Goal: Task Accomplishment & Management: Manage account settings

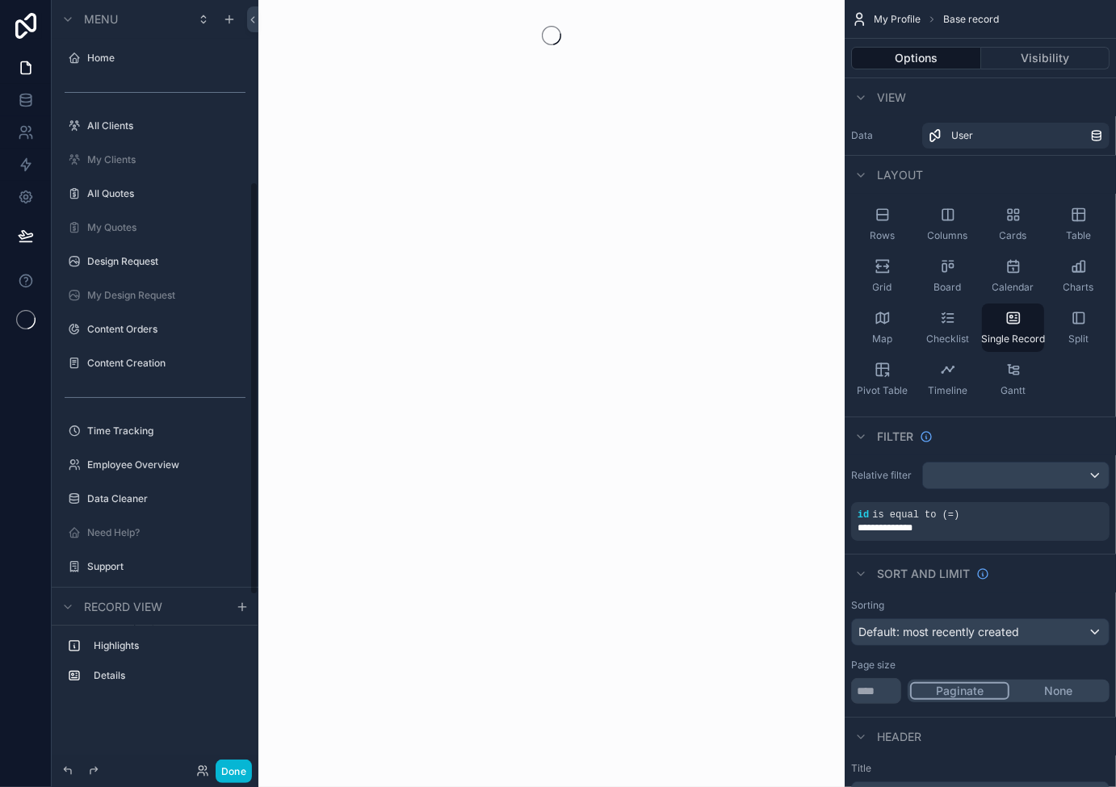
scroll to position [339, 0]
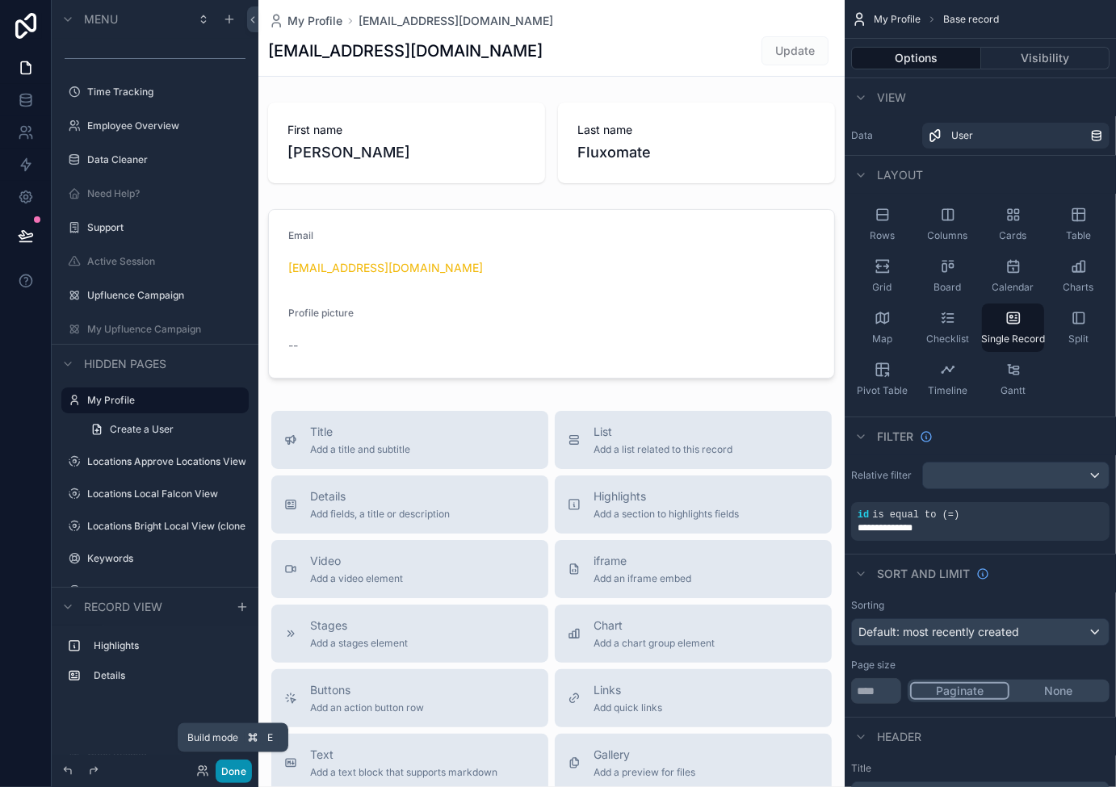
click at [230, 773] on button "Done" at bounding box center [234, 771] width 36 height 23
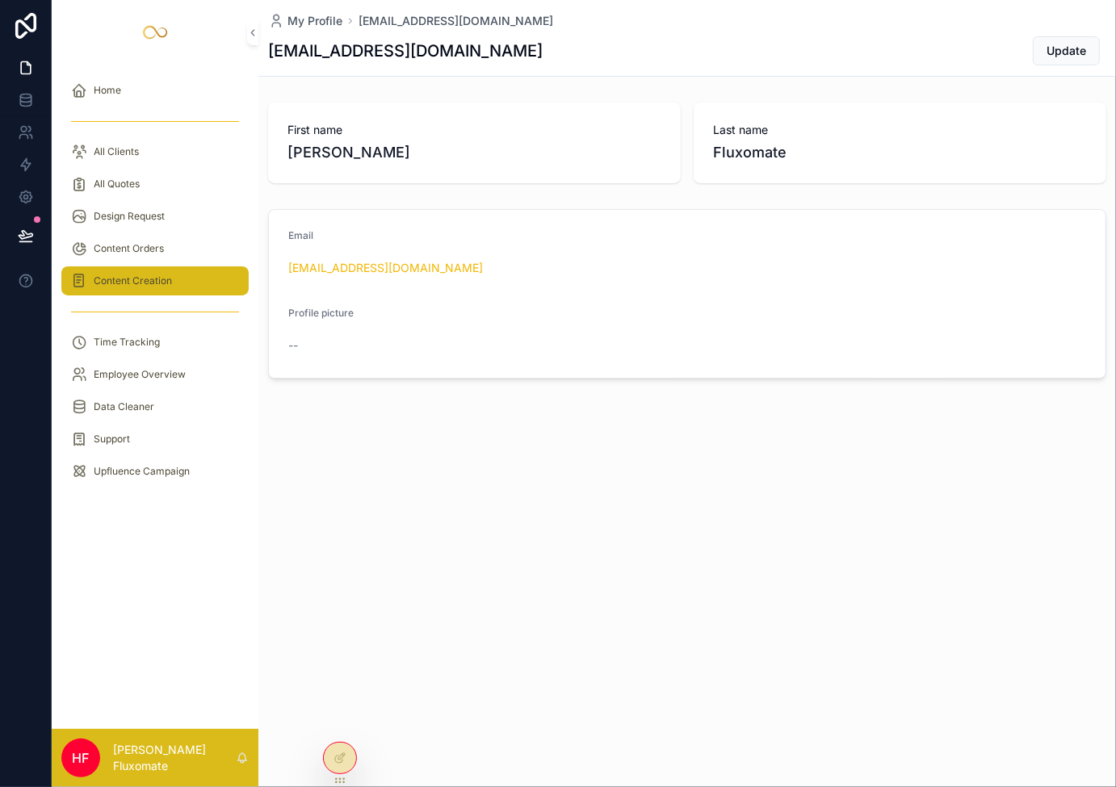
click at [162, 287] on span "Content Creation" at bounding box center [133, 280] width 78 height 13
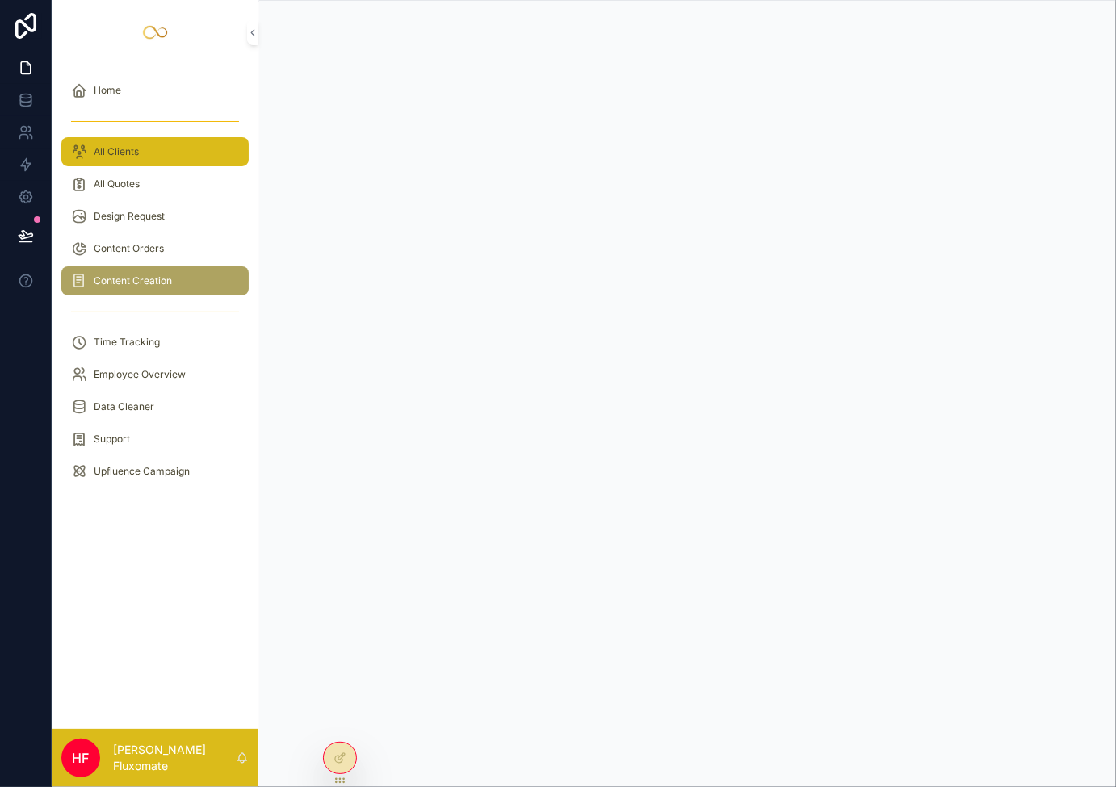
click at [150, 142] on div "All Clients" at bounding box center [155, 152] width 168 height 26
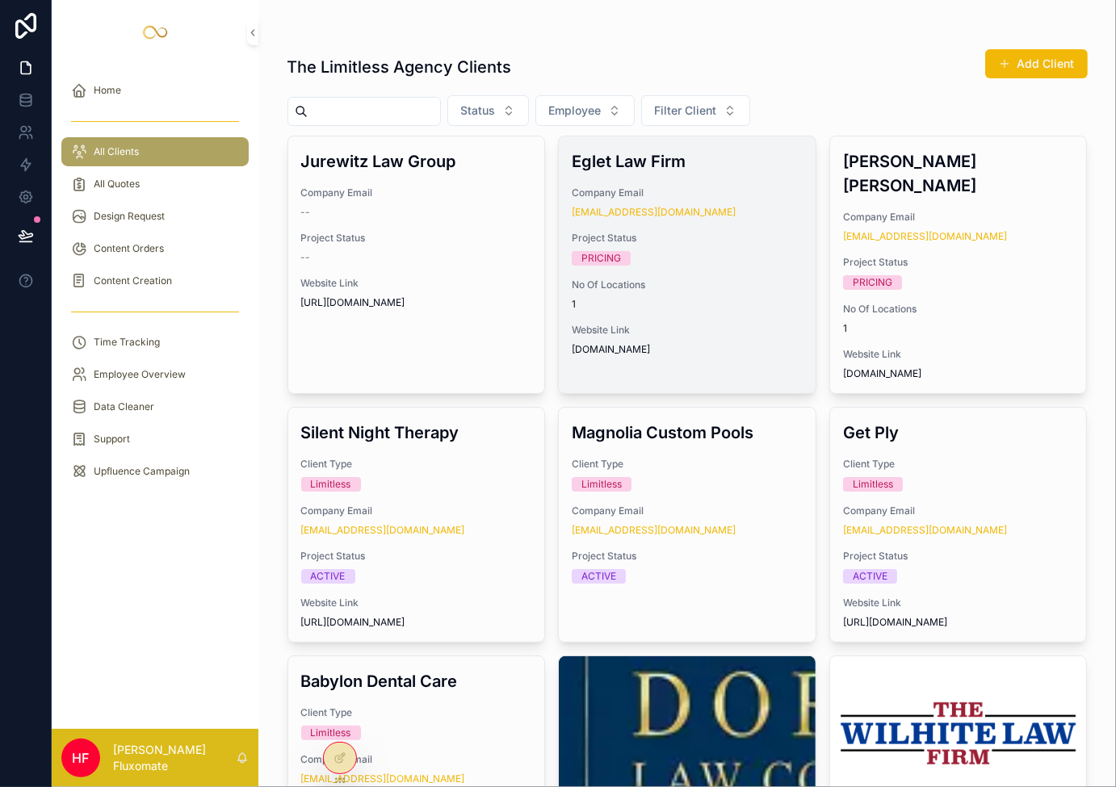
click at [687, 178] on div "Eglet Law Firm Company Email example9575922190@gmail.com Project Status PRICING…" at bounding box center [687, 252] width 257 height 233
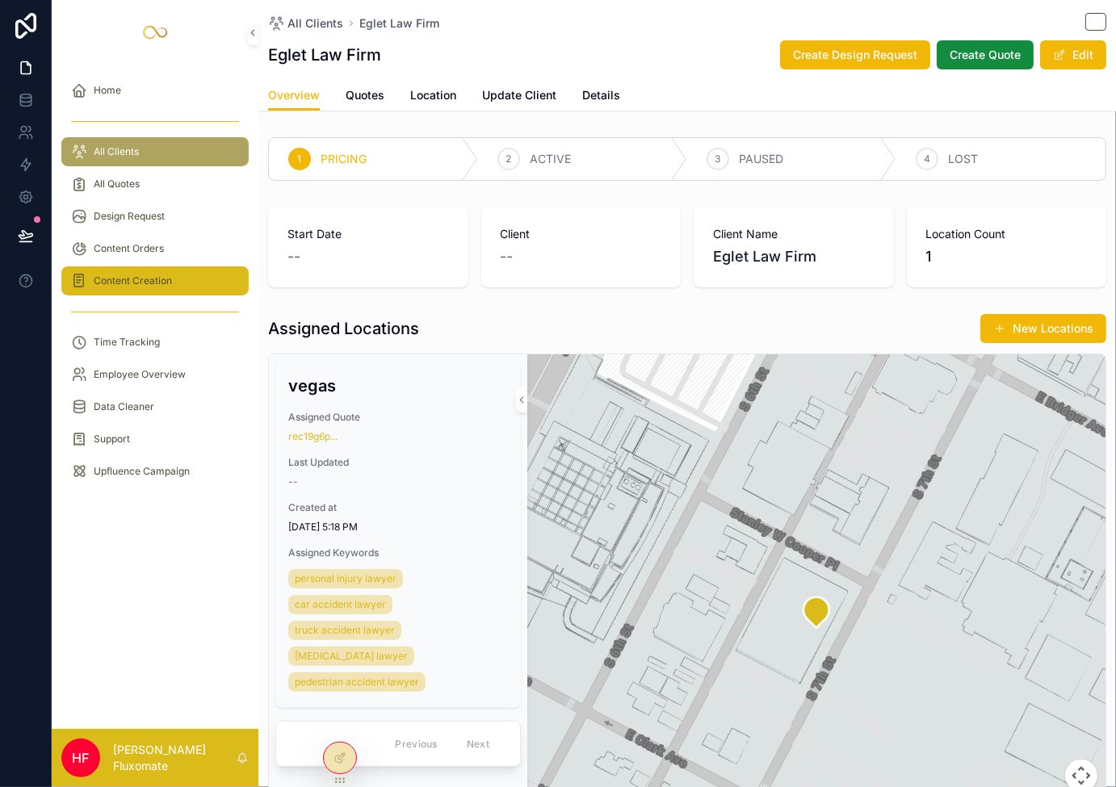
click at [163, 277] on span "Content Creation" at bounding box center [133, 280] width 78 height 13
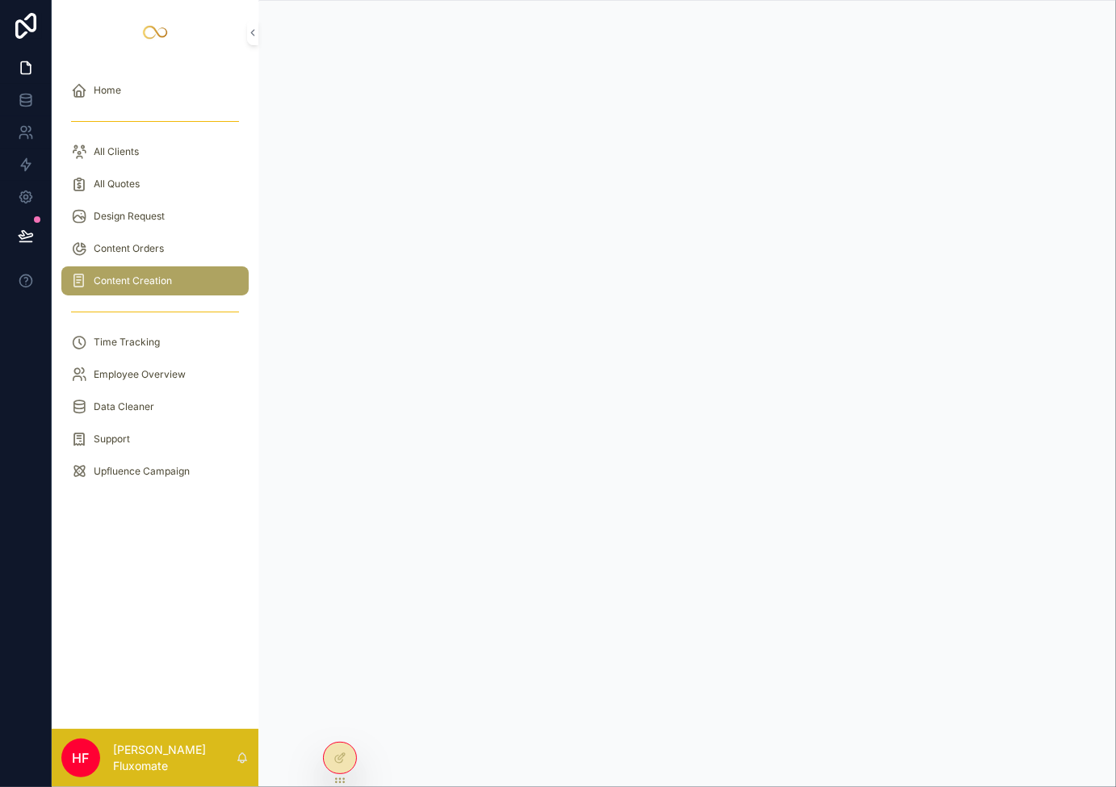
click at [186, 284] on div "Content Creation" at bounding box center [155, 281] width 168 height 26
click at [142, 261] on div "Content Orders" at bounding box center [155, 249] width 168 height 26
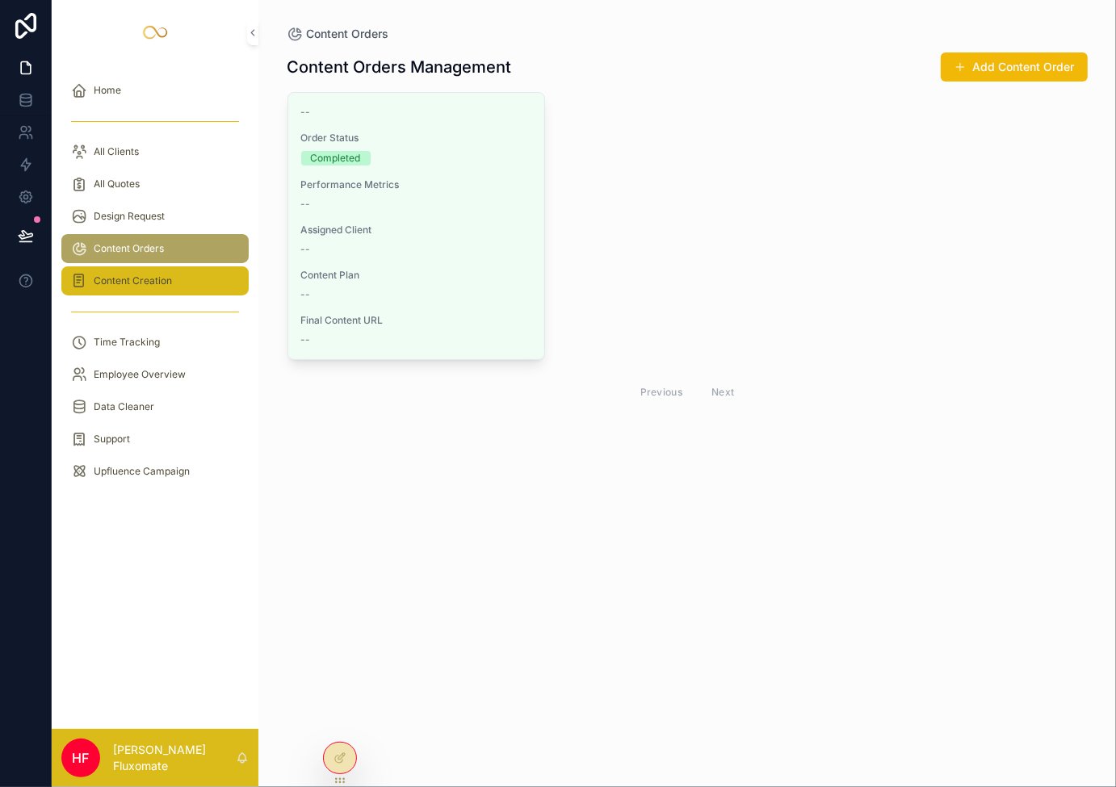
click at [165, 276] on span "Content Creation" at bounding box center [133, 280] width 78 height 13
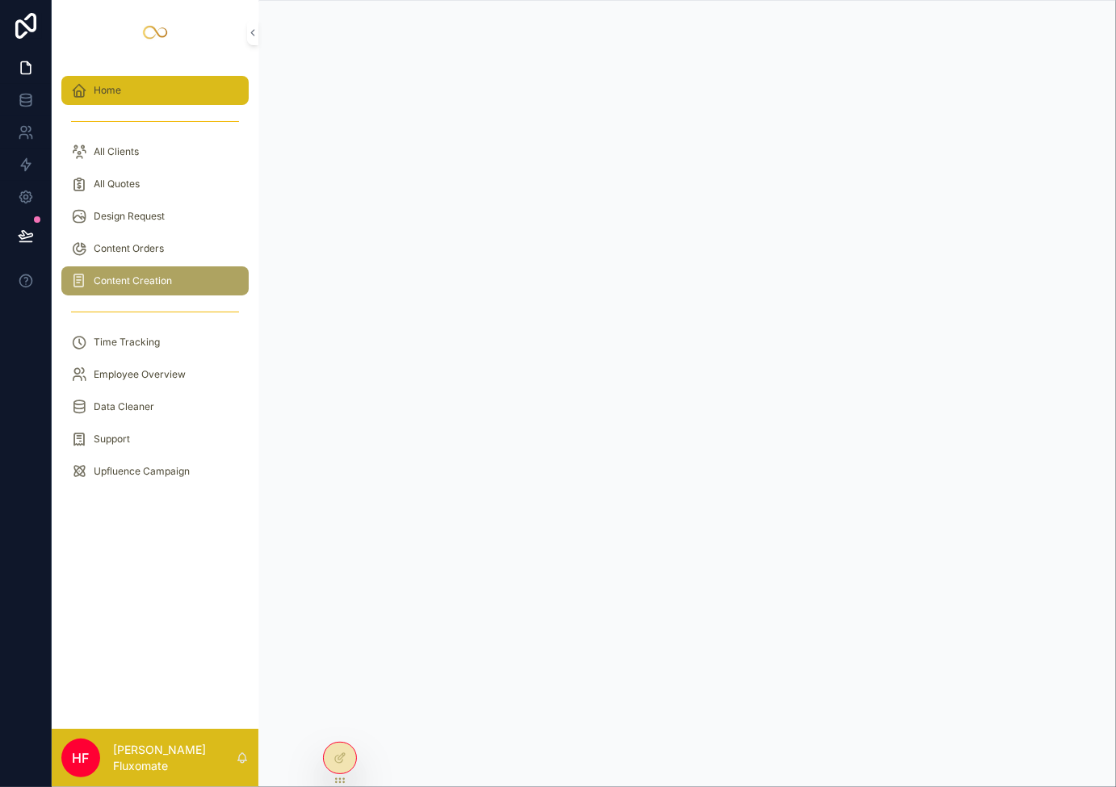
click at [137, 91] on div "Home" at bounding box center [155, 91] width 168 height 26
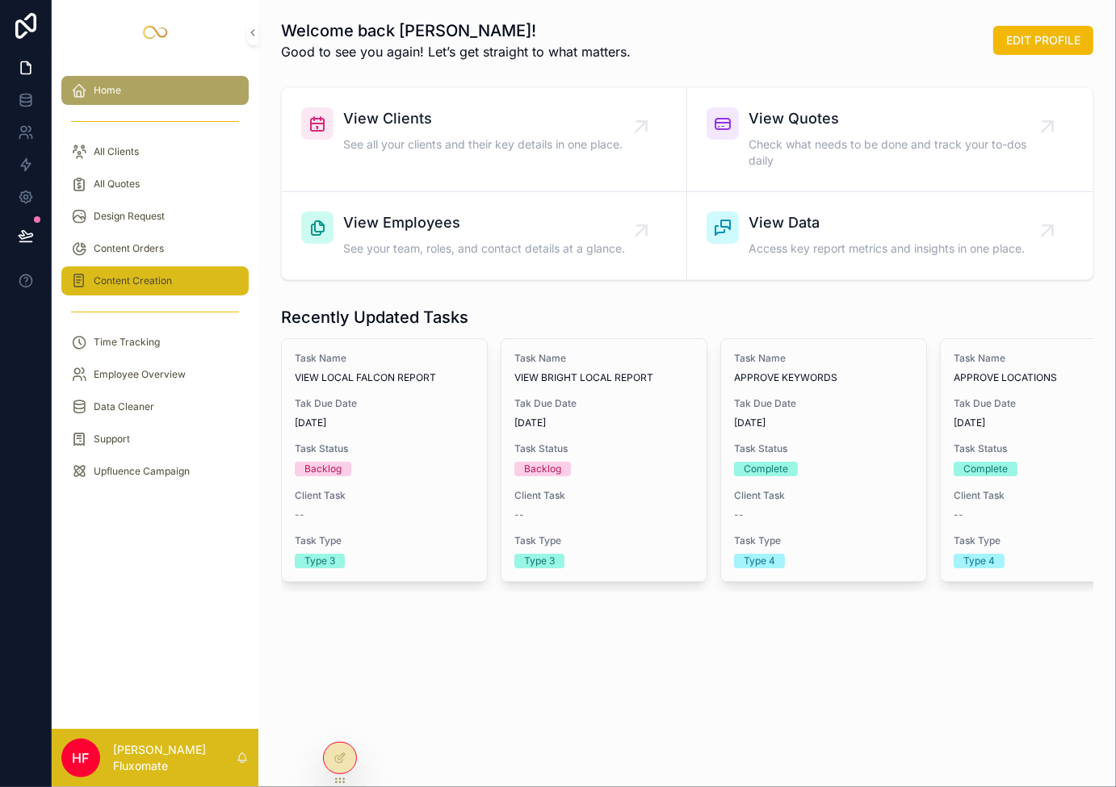
click at [167, 280] on span "Content Creation" at bounding box center [133, 280] width 78 height 13
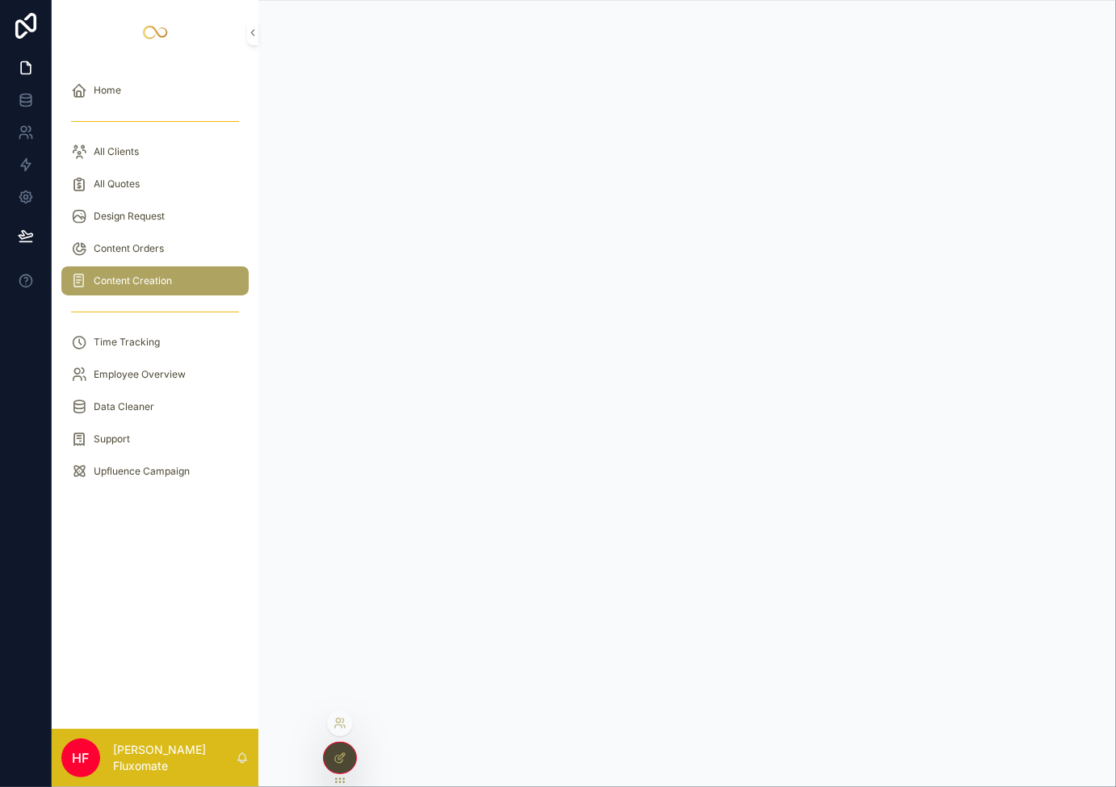
click at [341, 754] on icon at bounding box center [339, 758] width 13 height 13
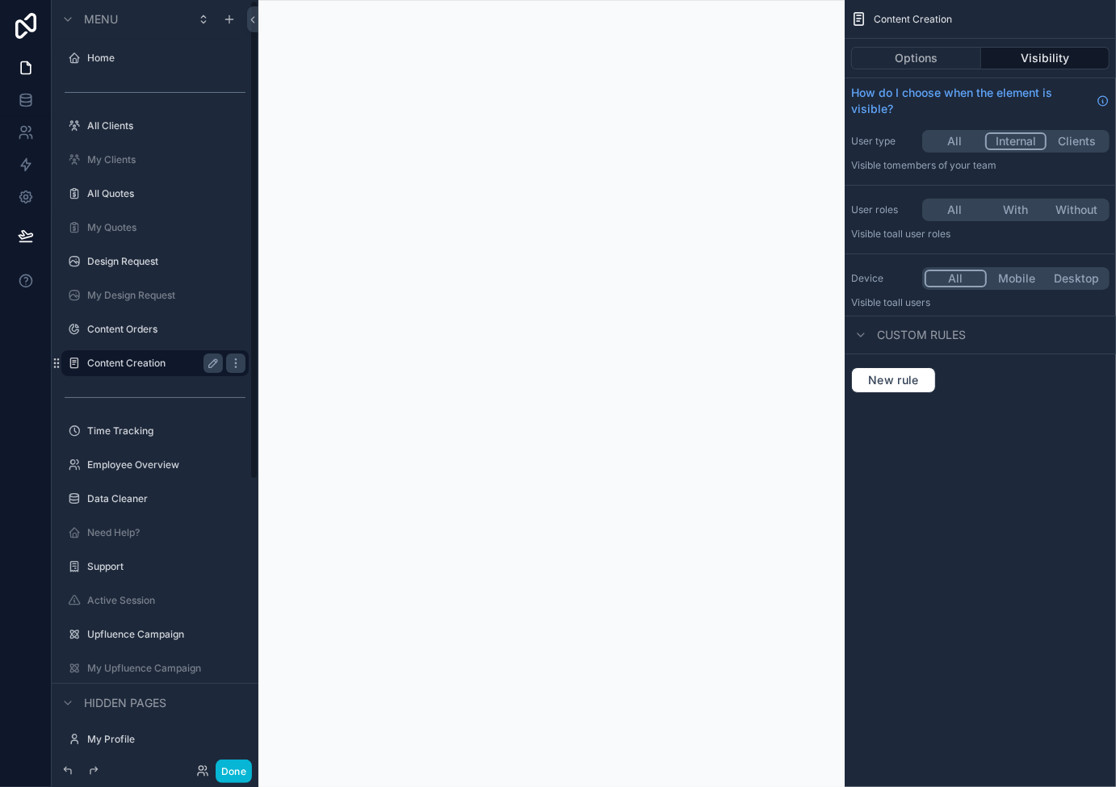
click at [161, 361] on label "Content Creation" at bounding box center [151, 363] width 129 height 13
click at [241, 771] on button "Done" at bounding box center [234, 771] width 36 height 23
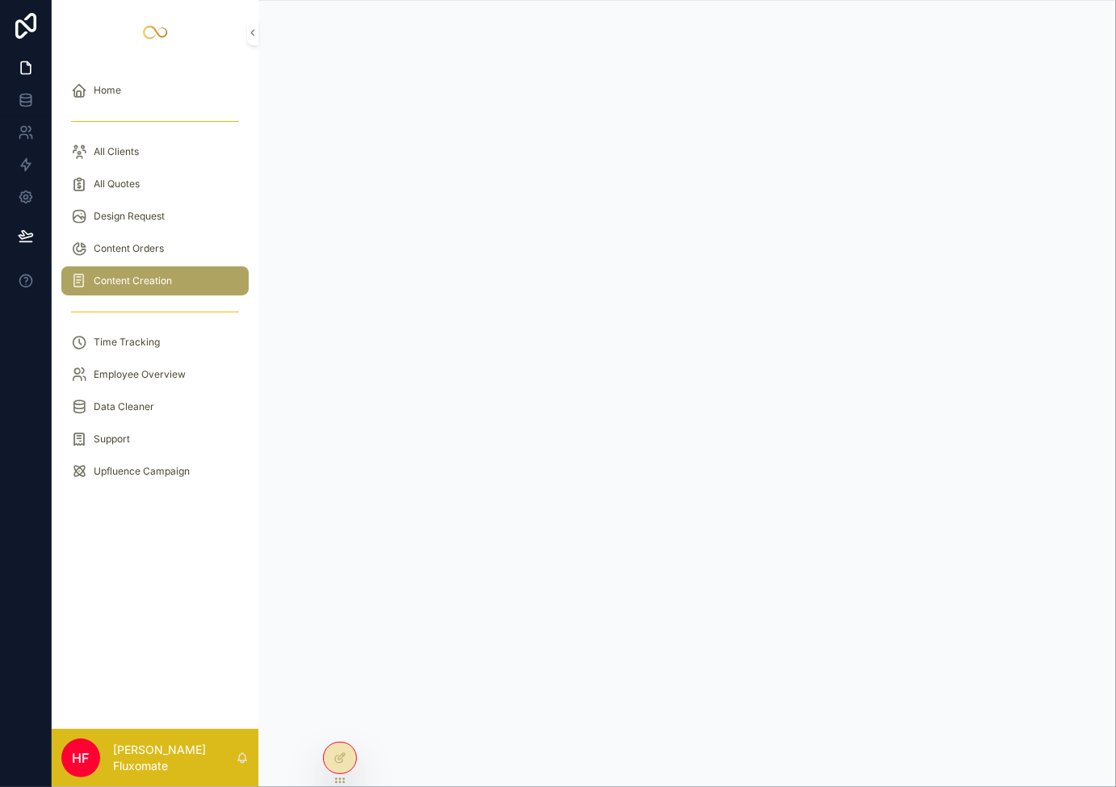
click at [132, 290] on div "Content Creation" at bounding box center [155, 281] width 168 height 26
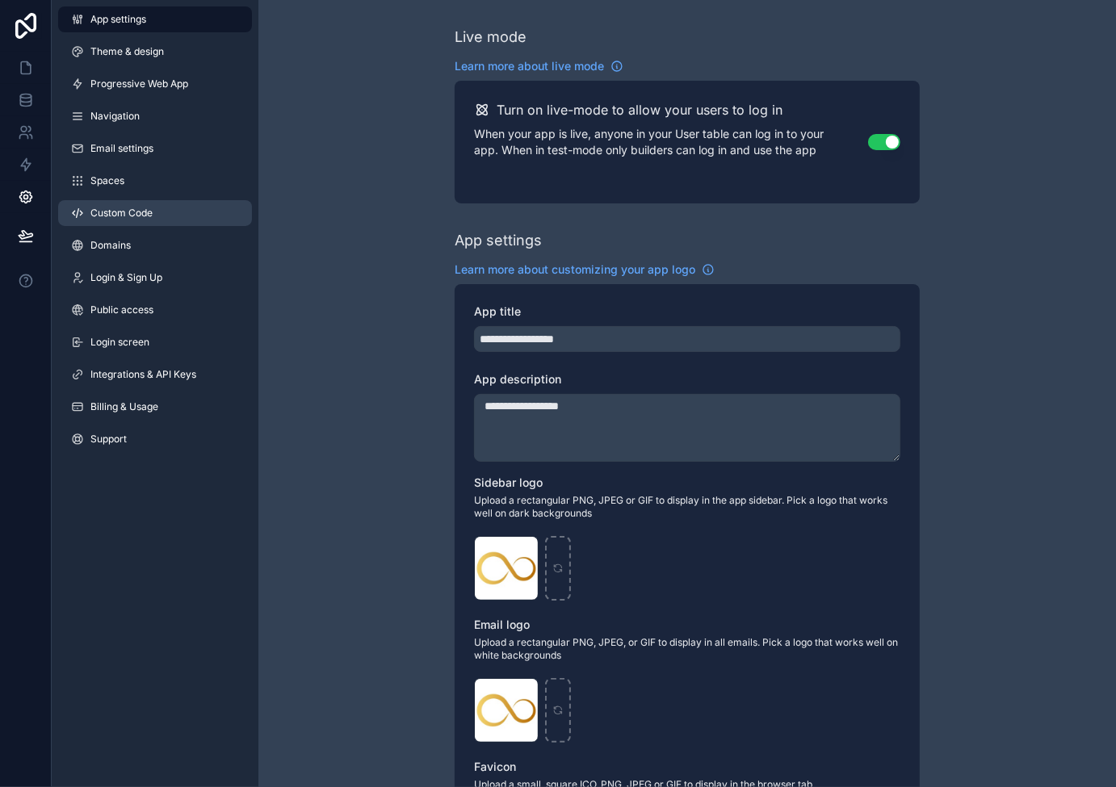
click at [185, 215] on link "Custom Code" at bounding box center [155, 213] width 194 height 26
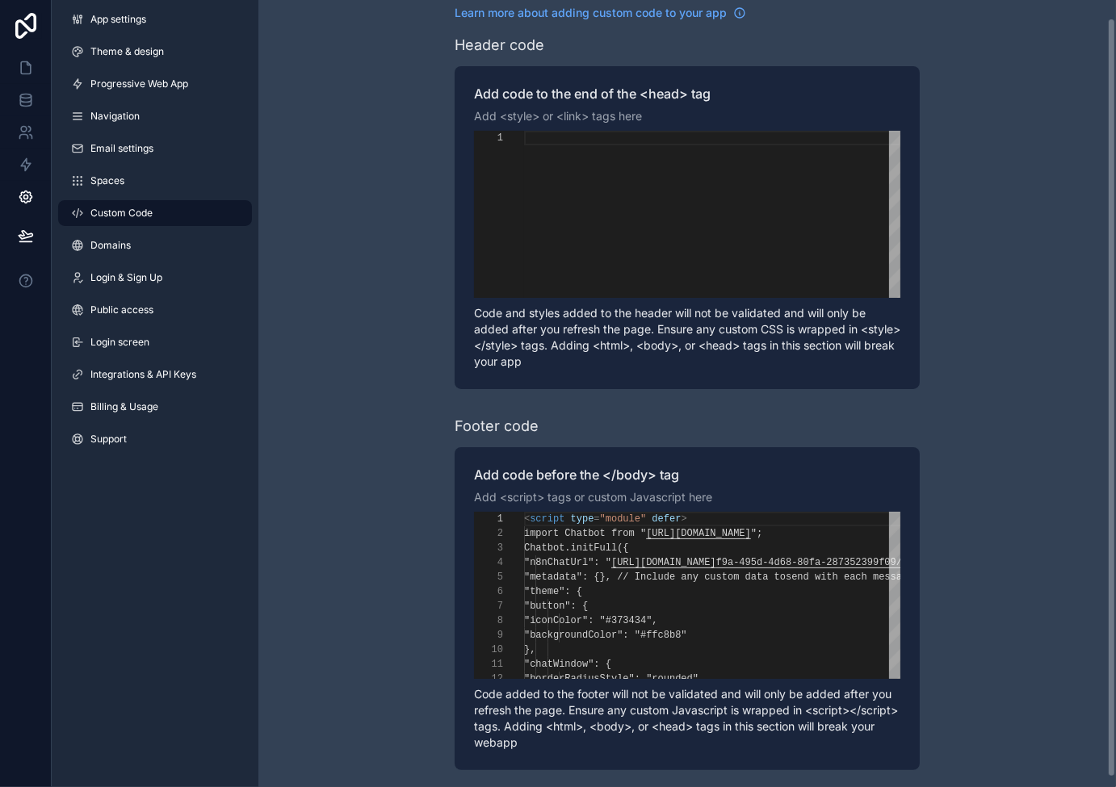
scroll to position [29, 0]
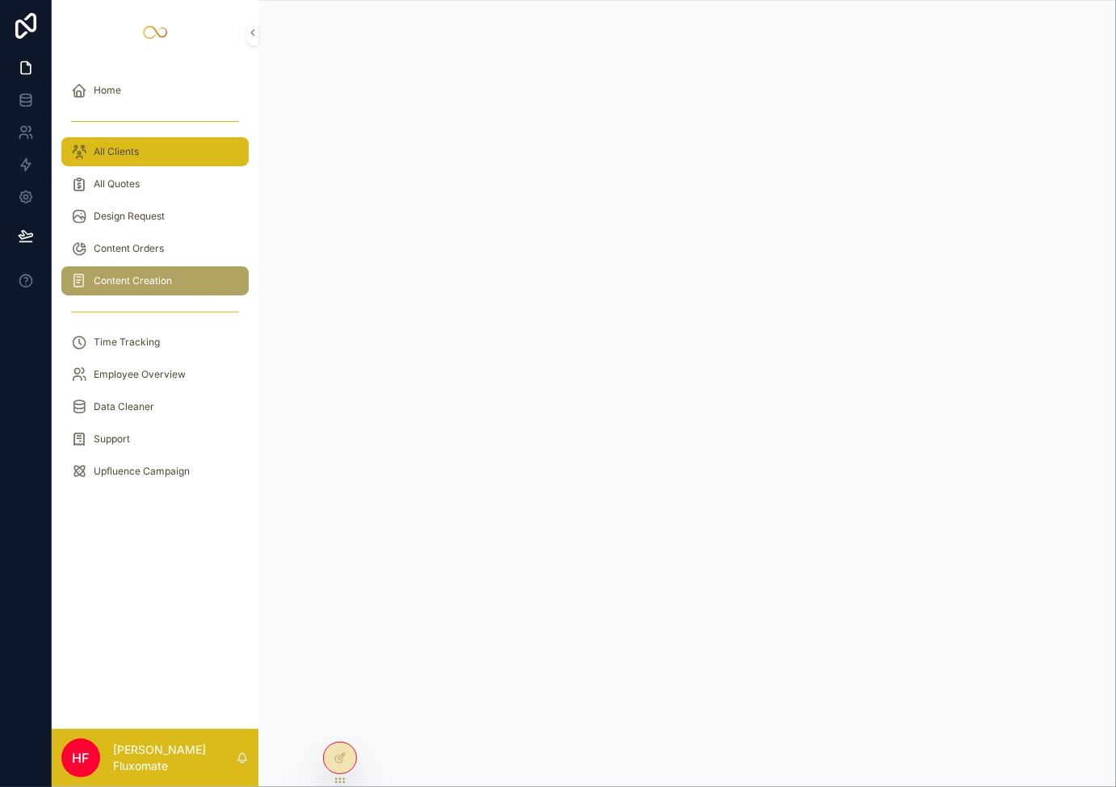
click at [151, 147] on div "All Clients" at bounding box center [155, 152] width 168 height 26
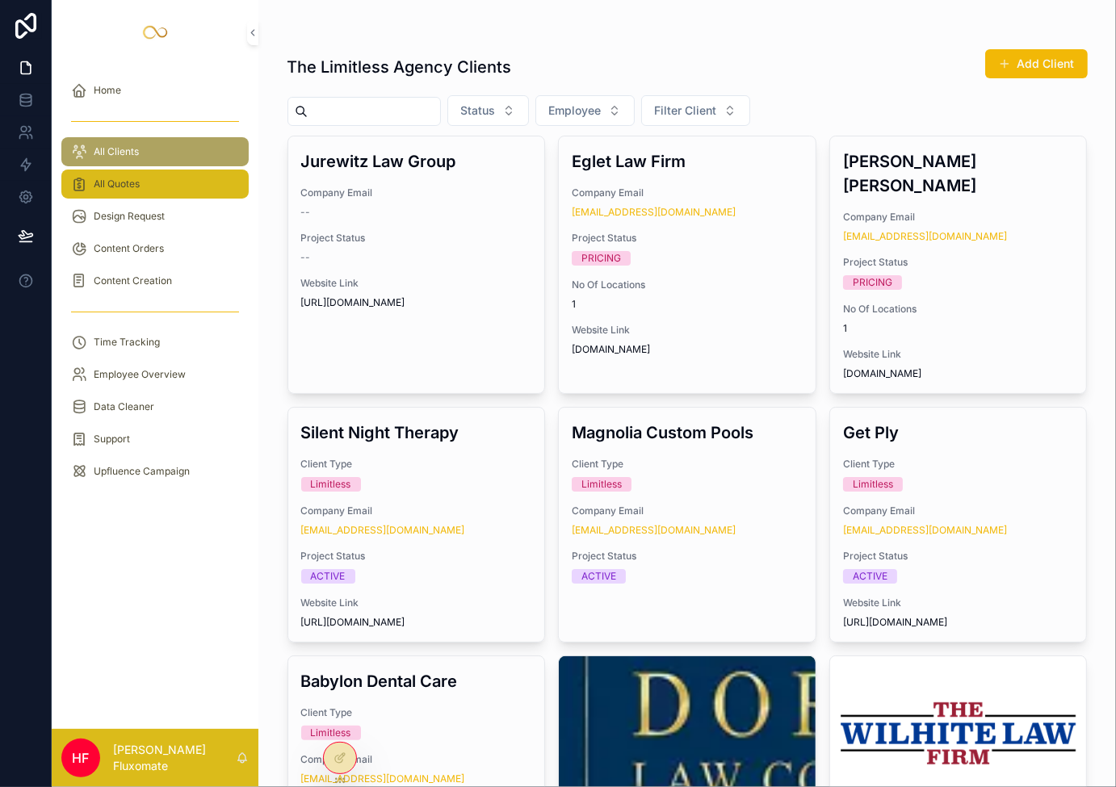
click at [155, 186] on div "All Quotes" at bounding box center [155, 184] width 168 height 26
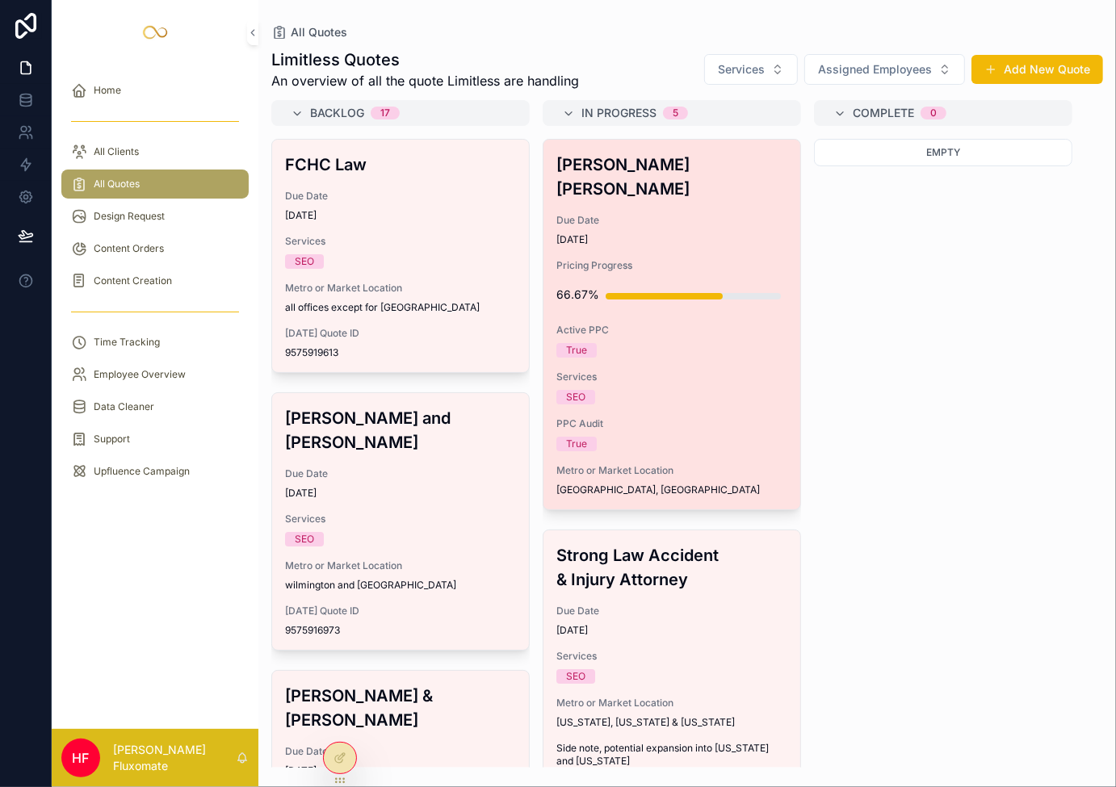
click at [714, 214] on span "Due Date" at bounding box center [671, 220] width 231 height 13
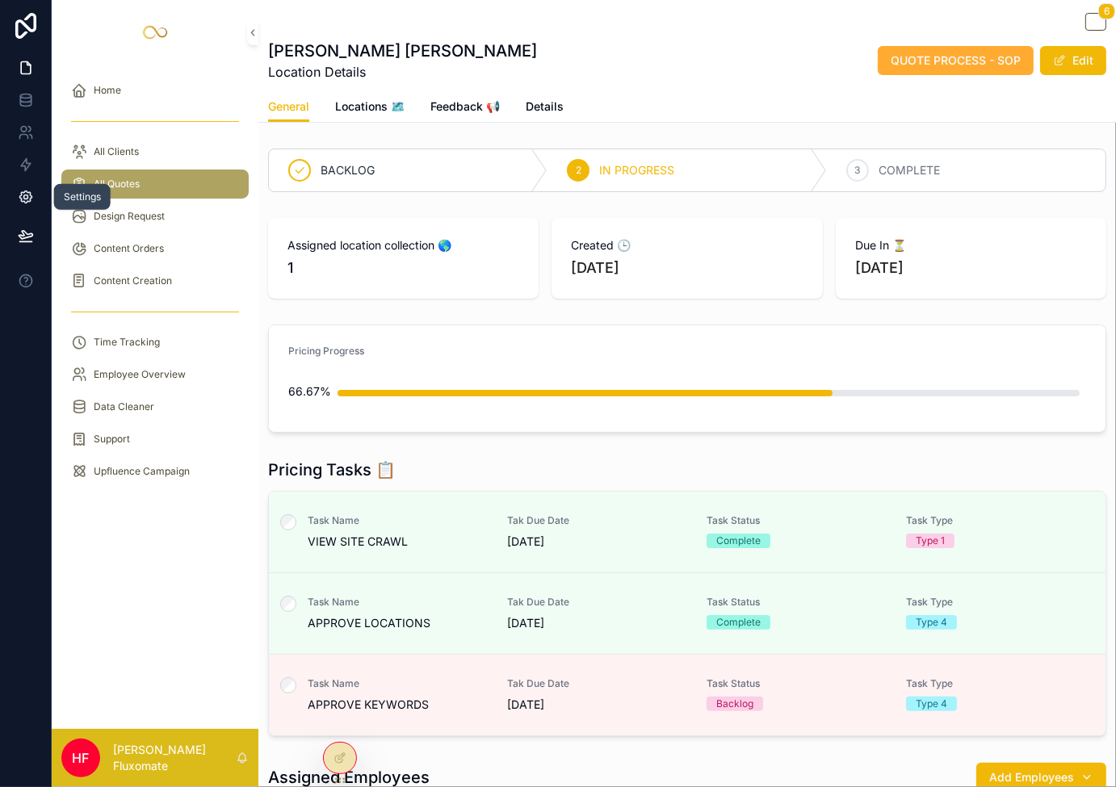
click at [22, 203] on icon at bounding box center [26, 197] width 16 height 16
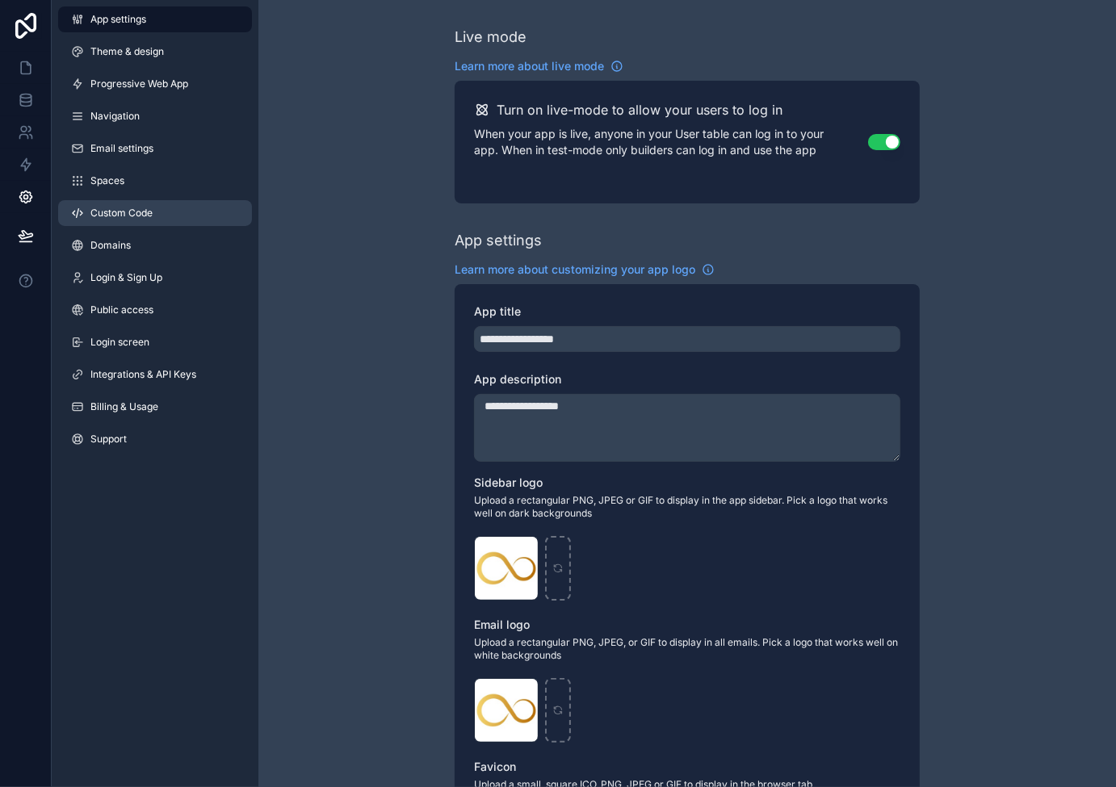
click at [140, 207] on span "Custom Code" at bounding box center [121, 213] width 62 height 13
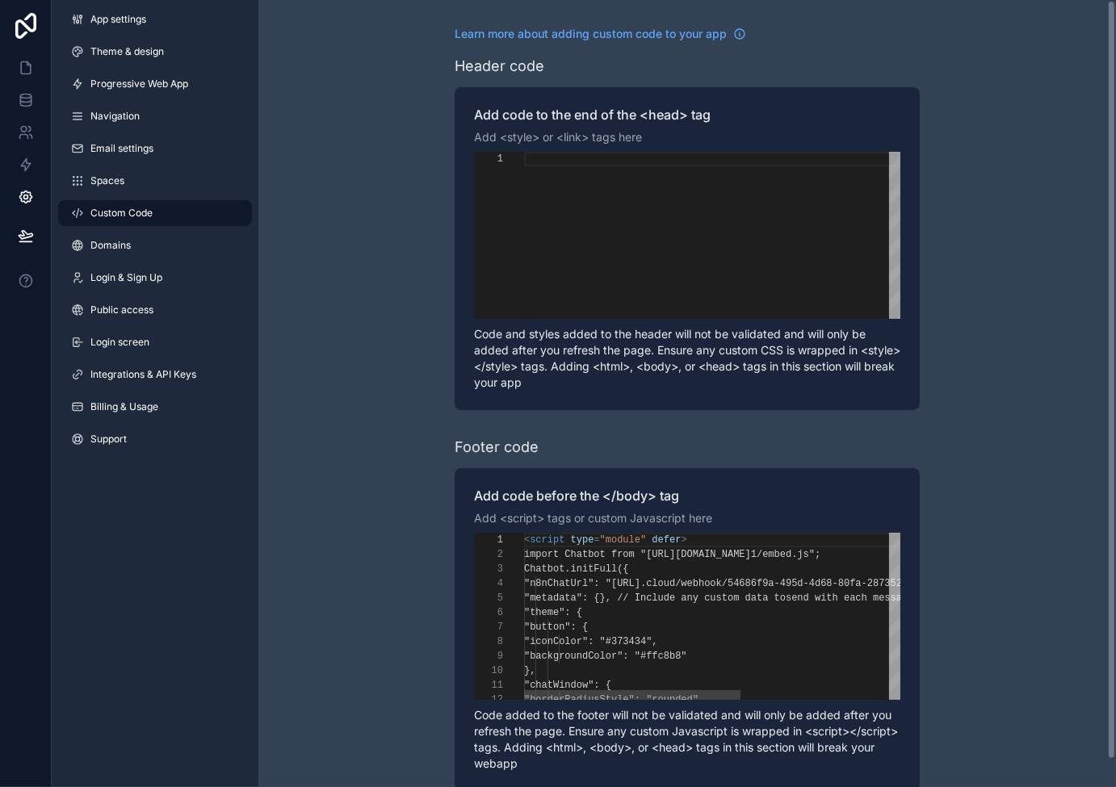
scroll to position [145, 0]
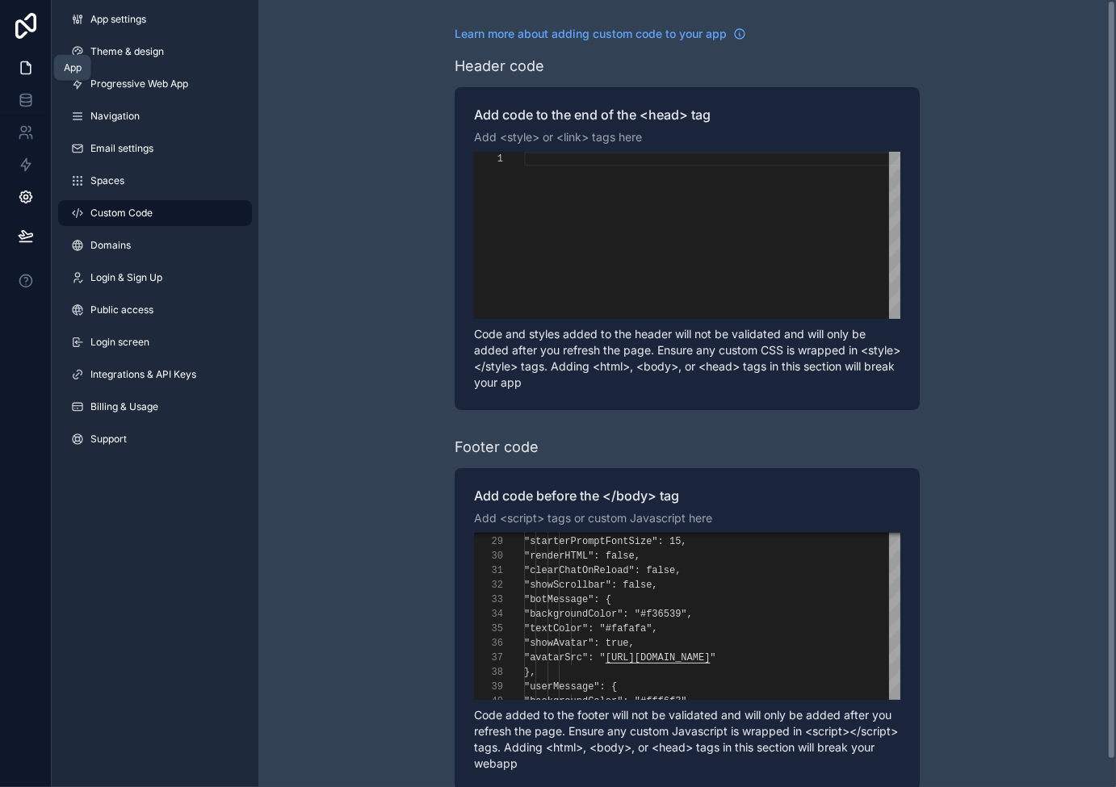
click at [31, 68] on icon at bounding box center [26, 68] width 16 height 16
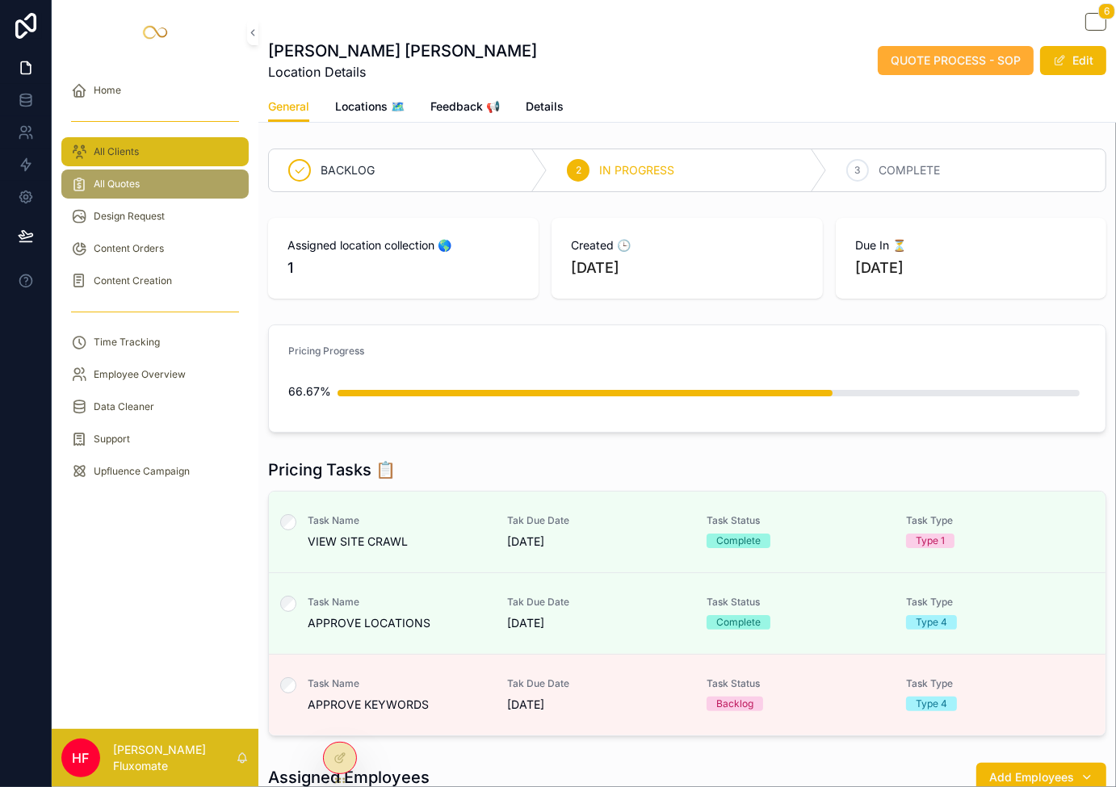
click at [168, 157] on div "All Clients" at bounding box center [155, 152] width 168 height 26
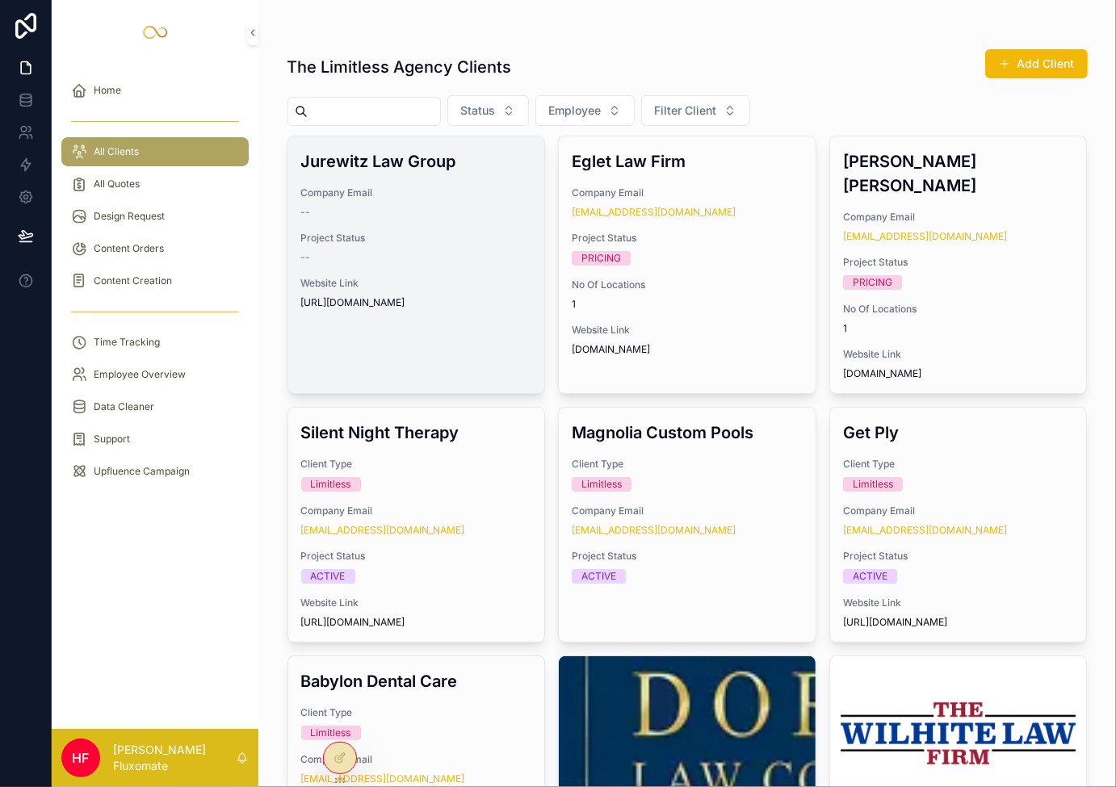
click at [417, 195] on span "Company Email" at bounding box center [416, 192] width 231 height 13
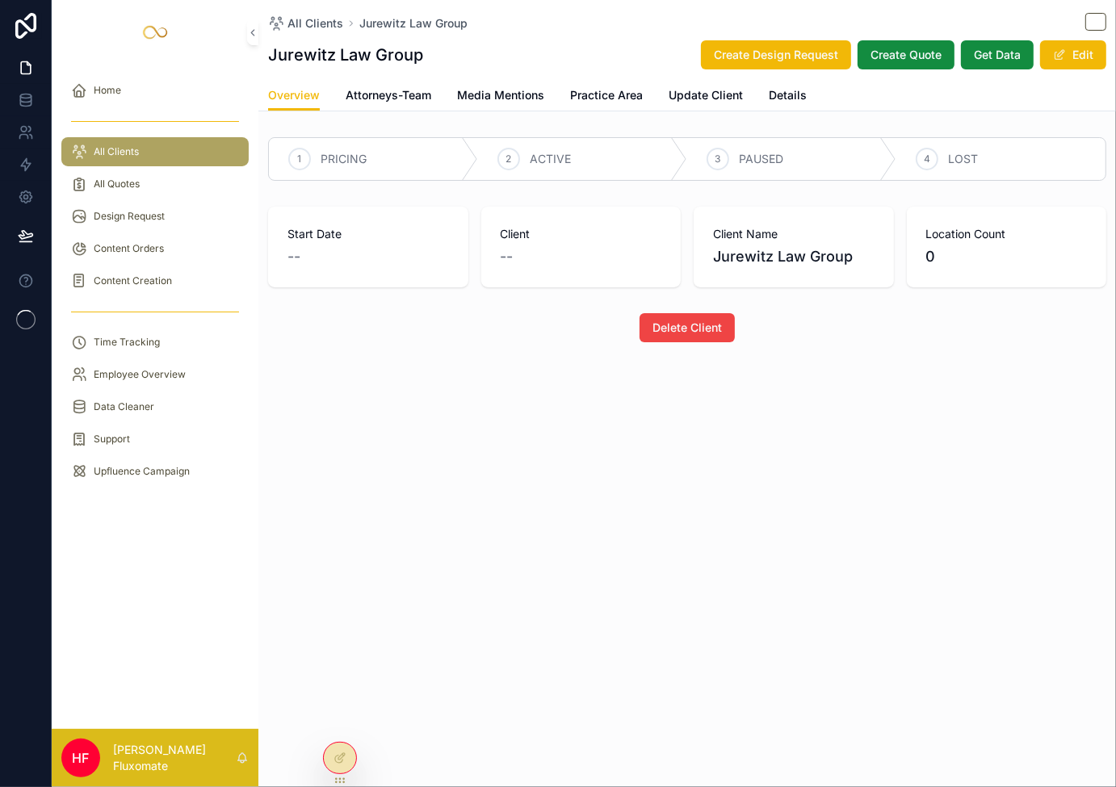
click at [165, 151] on div "All Clients" at bounding box center [155, 152] width 168 height 26
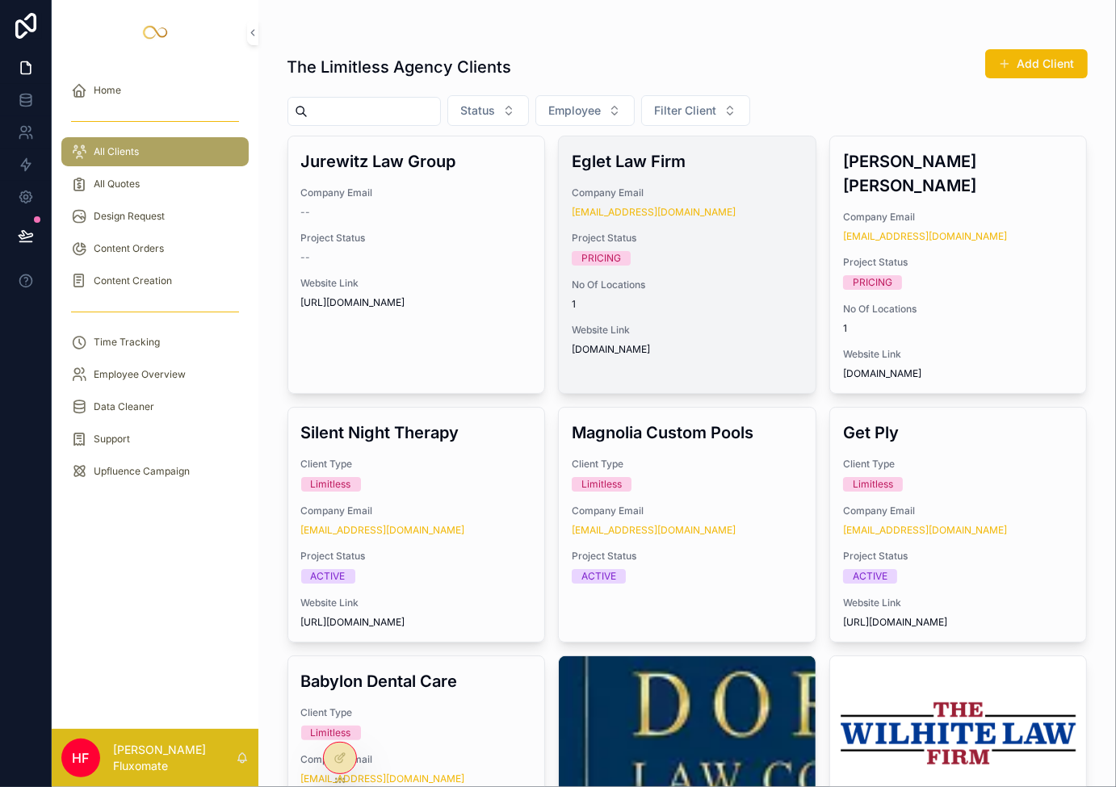
click at [724, 154] on h3 "Eglet Law Firm" at bounding box center [687, 161] width 231 height 24
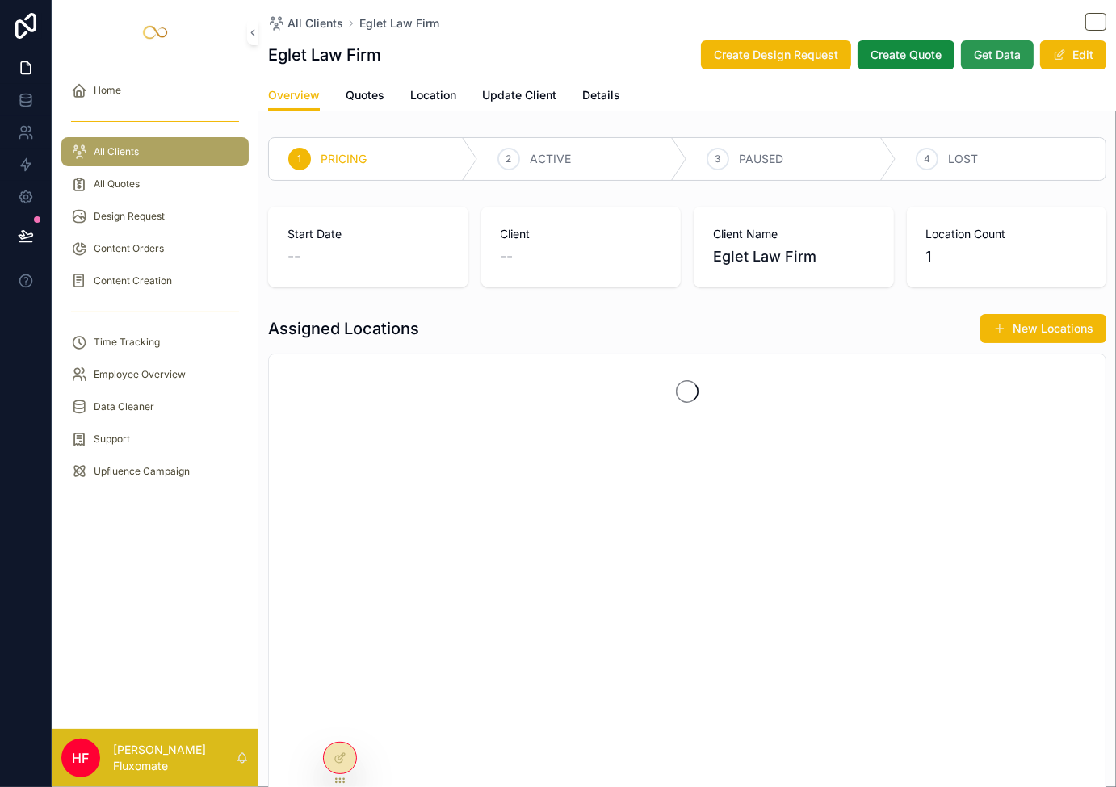
click at [977, 51] on span "Get Data" at bounding box center [997, 55] width 47 height 16
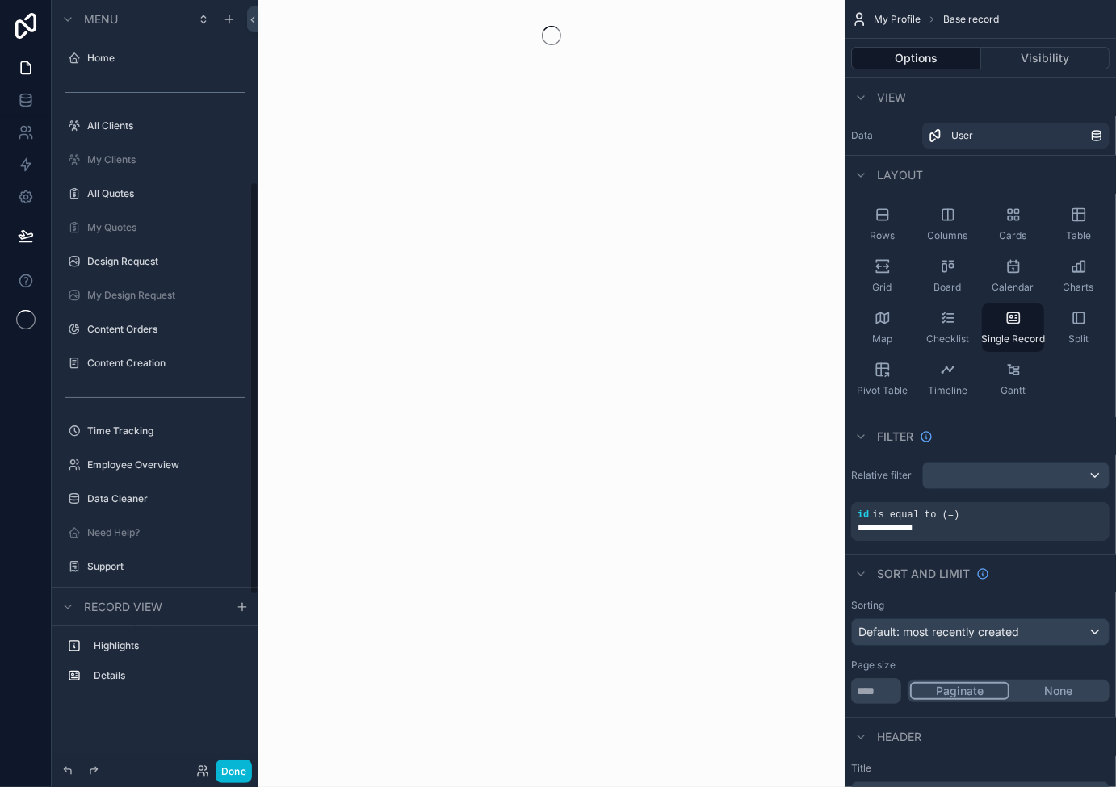
scroll to position [339, 0]
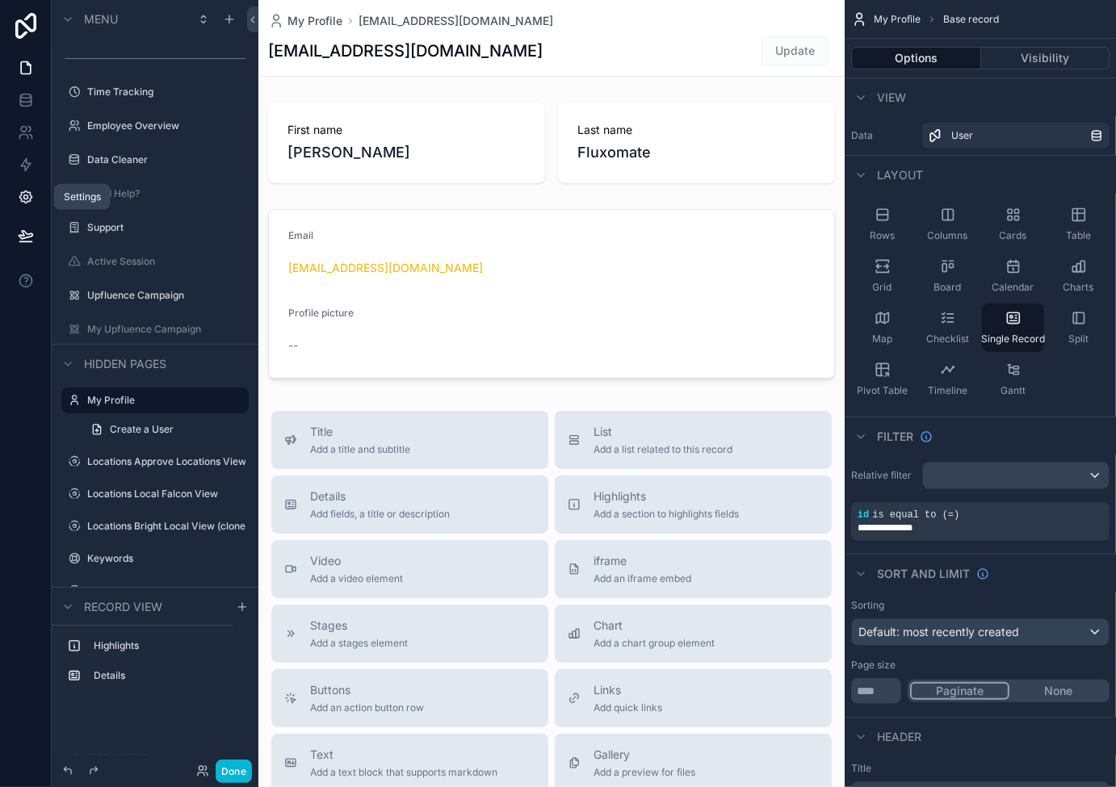
click at [24, 199] on icon at bounding box center [26, 197] width 16 height 16
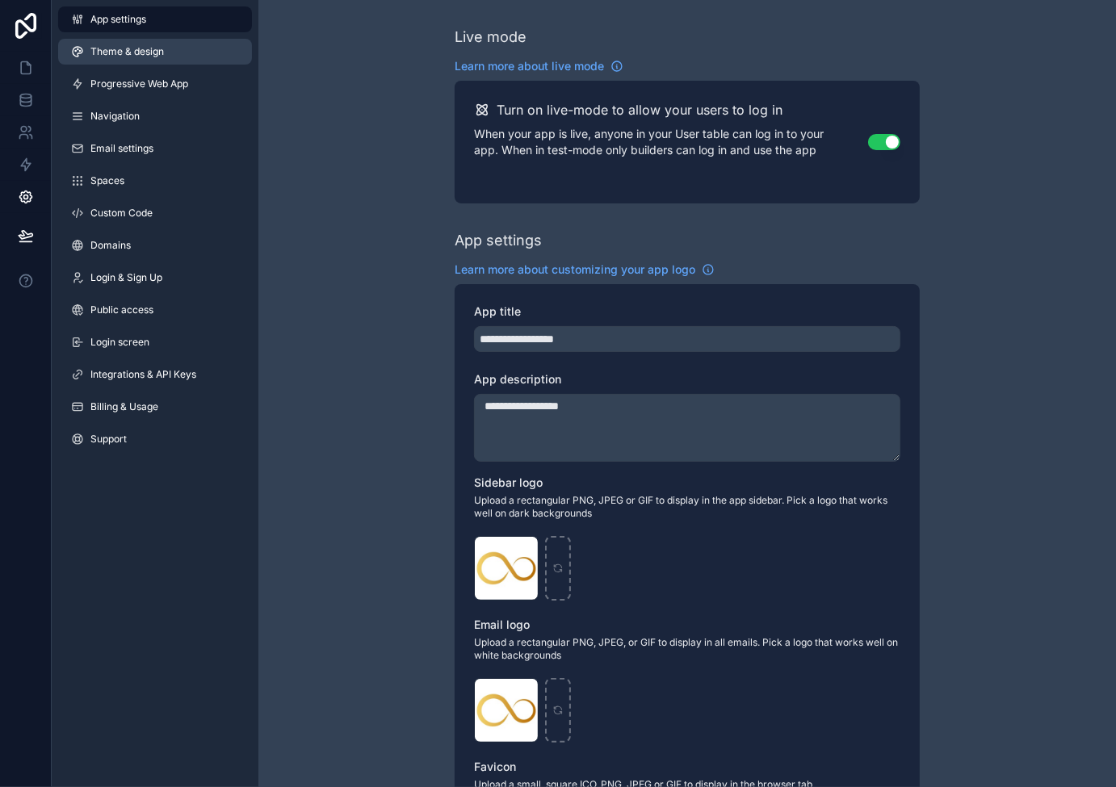
click at [158, 57] on span "Theme & design" at bounding box center [126, 51] width 73 height 13
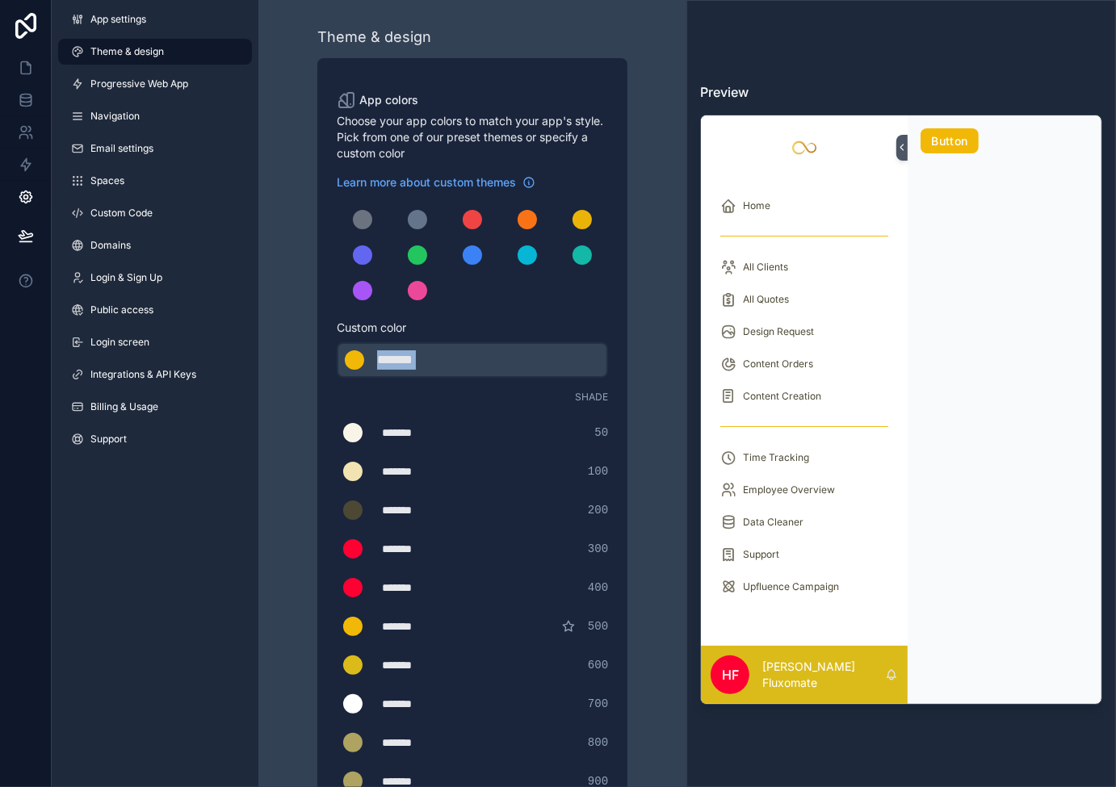
drag, startPoint x: 464, startPoint y: 358, endPoint x: 450, endPoint y: 358, distance: 13.7
click at [450, 358] on div "******* ******* #f2b807" at bounding box center [472, 360] width 271 height 36
drag, startPoint x: 450, startPoint y: 358, endPoint x: 375, endPoint y: 289, distance: 102.9
click at [362, 349] on div "******* ******* #f2b807" at bounding box center [472, 360] width 271 height 36
type div "*******"
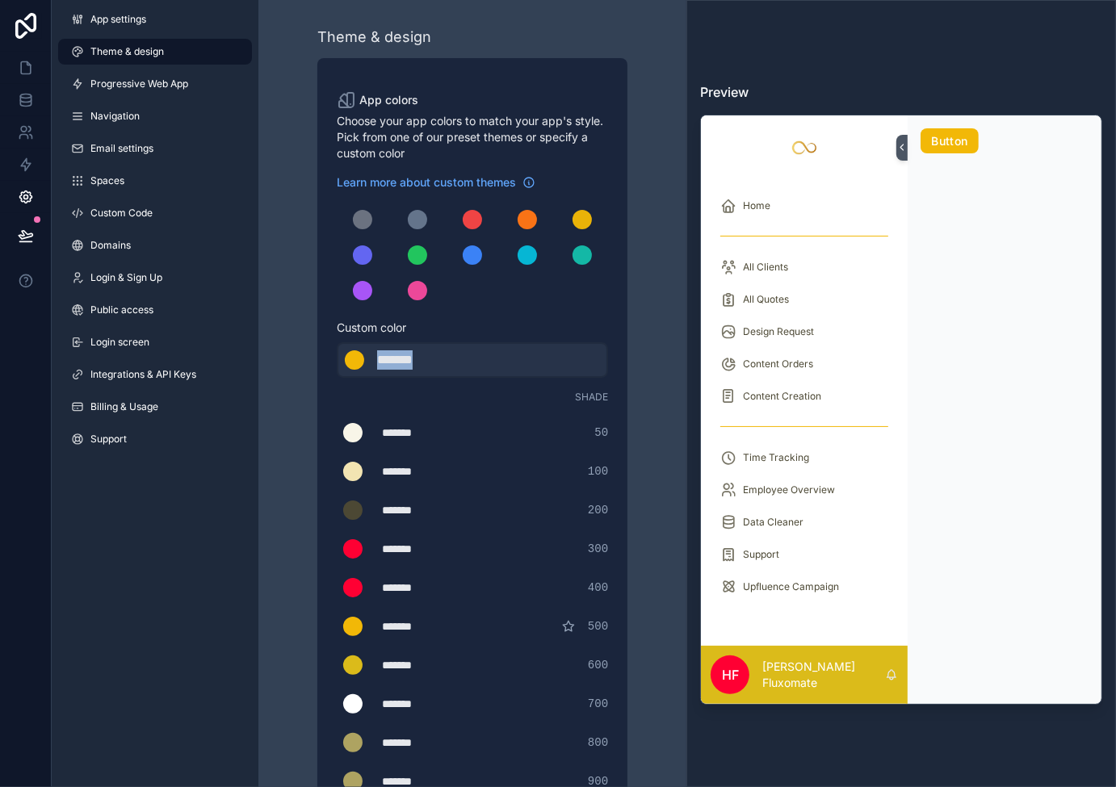
copy div "*******"
click at [185, 83] on span "Progressive Web App" at bounding box center [139, 84] width 98 height 13
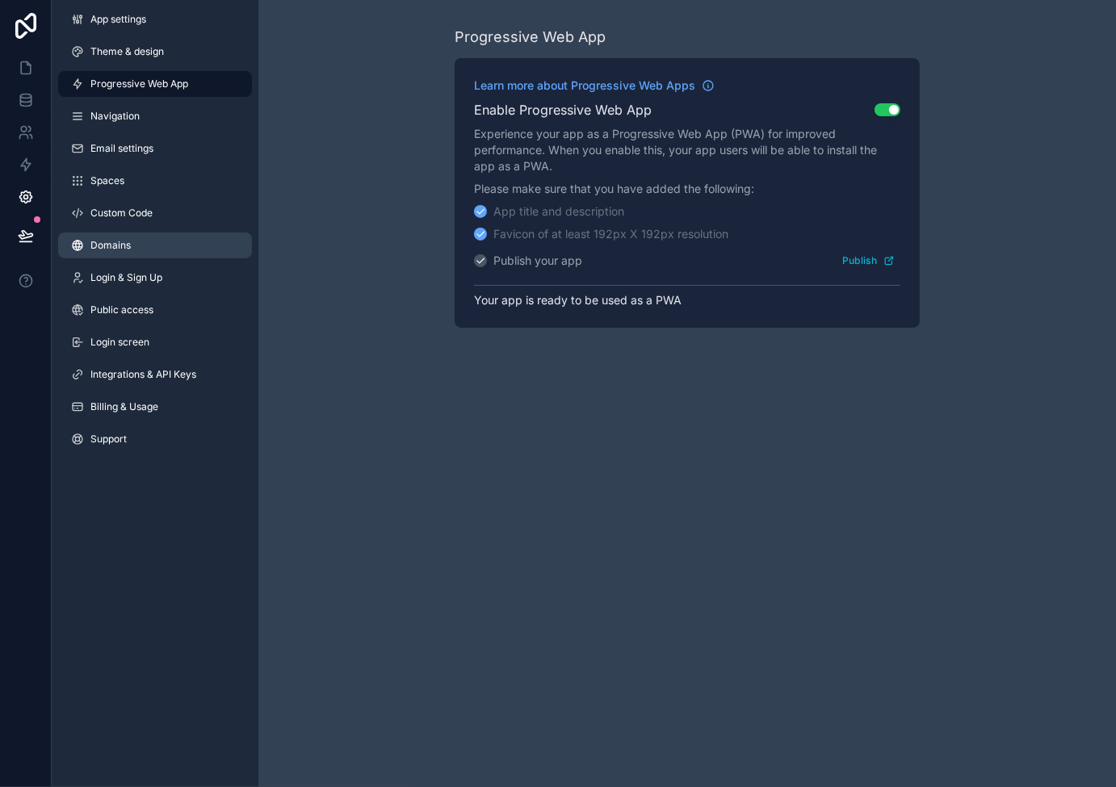
click at [176, 245] on link "Domains" at bounding box center [155, 246] width 194 height 26
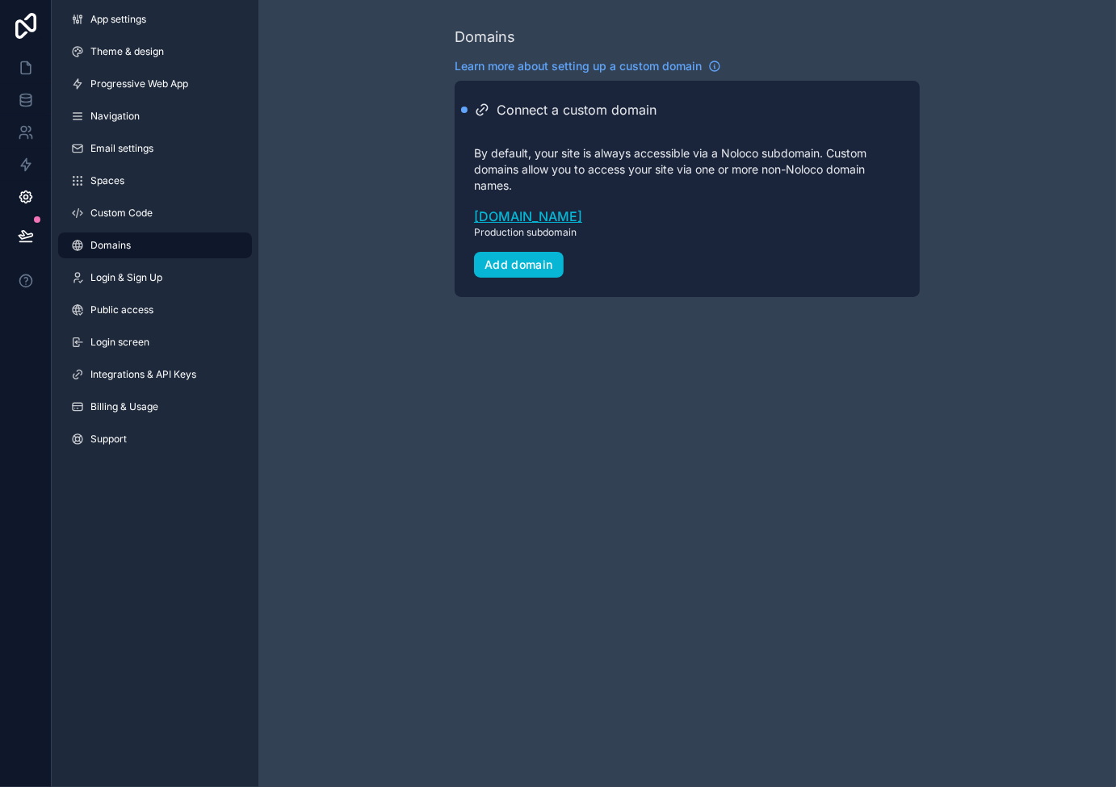
drag, startPoint x: 605, startPoint y: 216, endPoint x: 647, endPoint y: 216, distance: 42.8
click at [0, 0] on div "App settings Theme & design Progressive Web App Navigation Email settings Space…" at bounding box center [558, 393] width 1116 height 787
click at [24, 61] on icon at bounding box center [26, 68] width 16 height 16
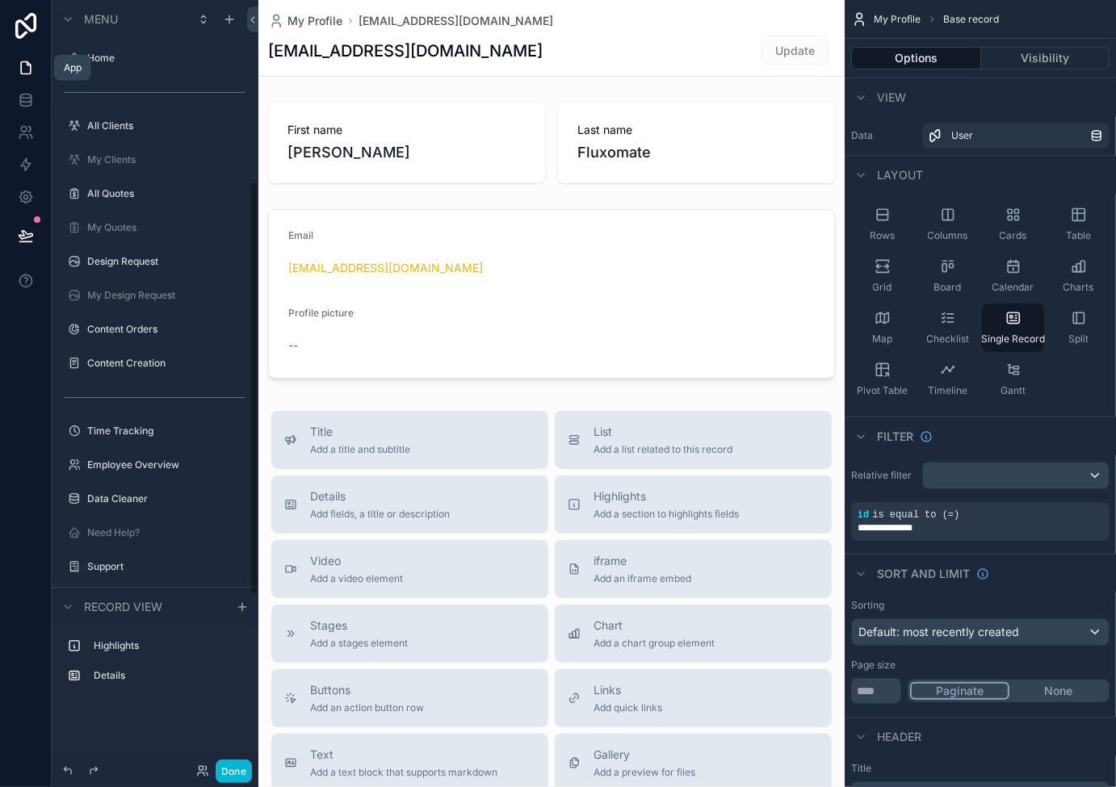
scroll to position [339, 0]
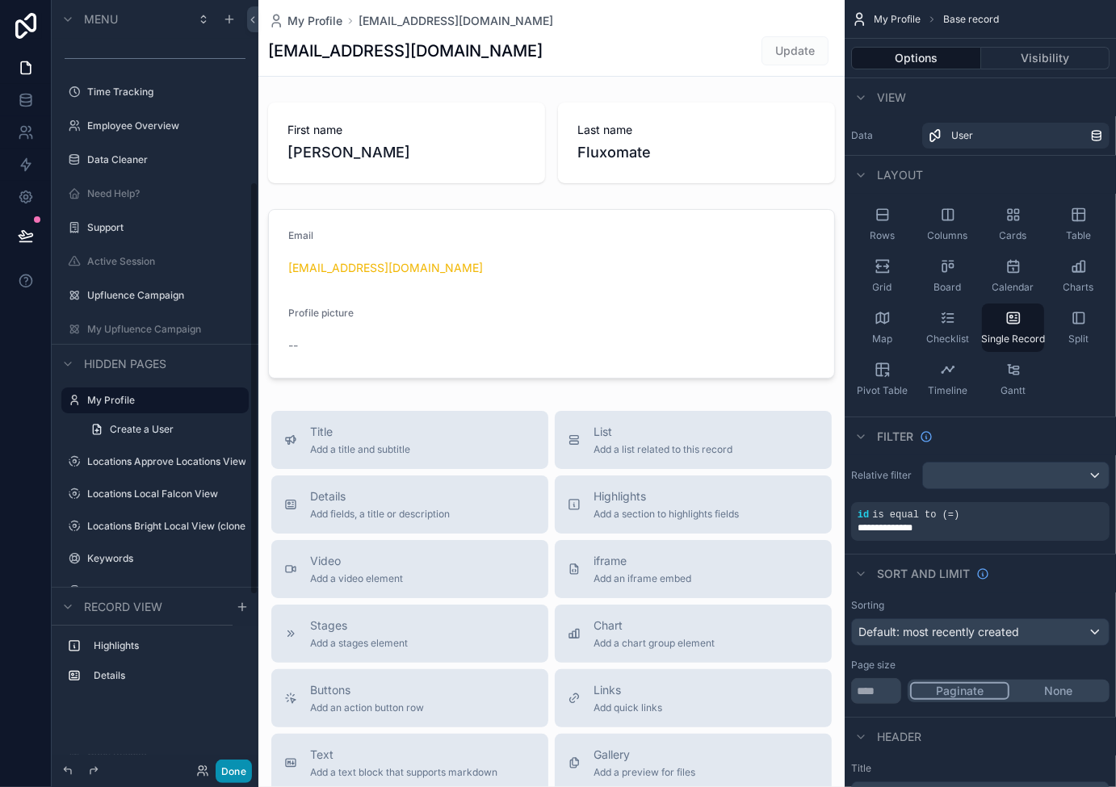
click at [237, 773] on button "Done" at bounding box center [234, 771] width 36 height 23
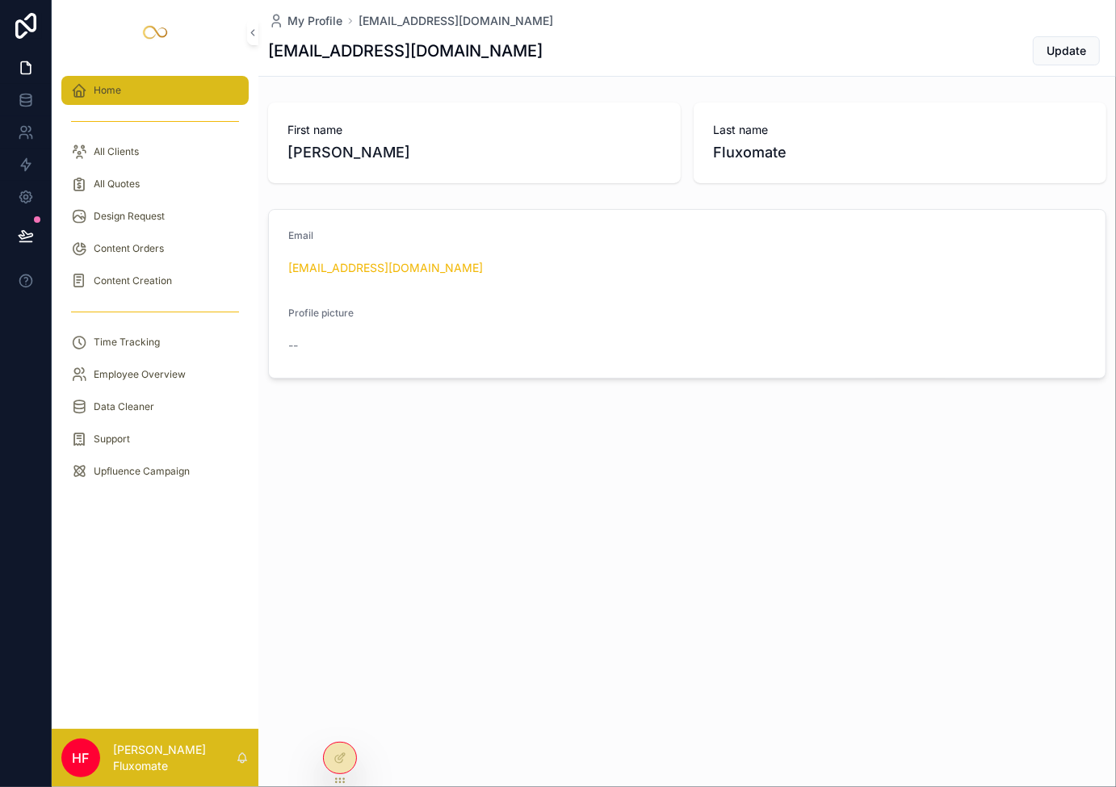
click at [140, 90] on div "Home" at bounding box center [155, 91] width 168 height 26
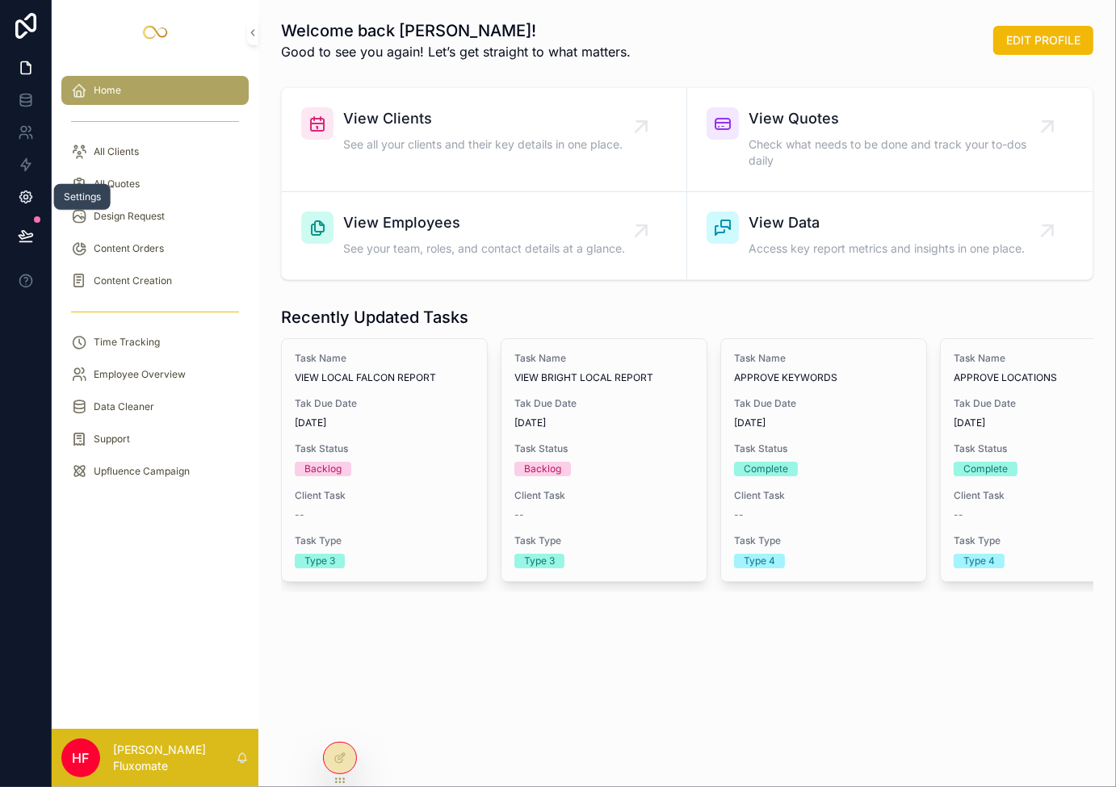
click at [21, 191] on icon at bounding box center [26, 197] width 16 height 16
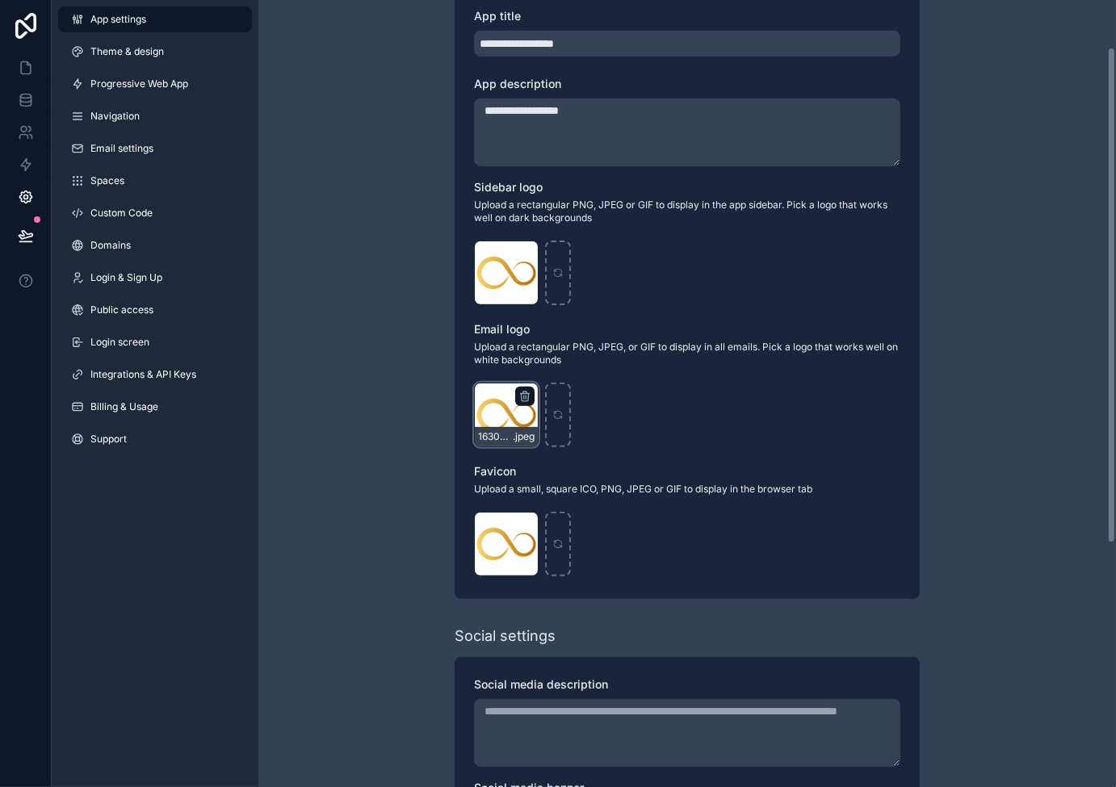
scroll to position [313, 0]
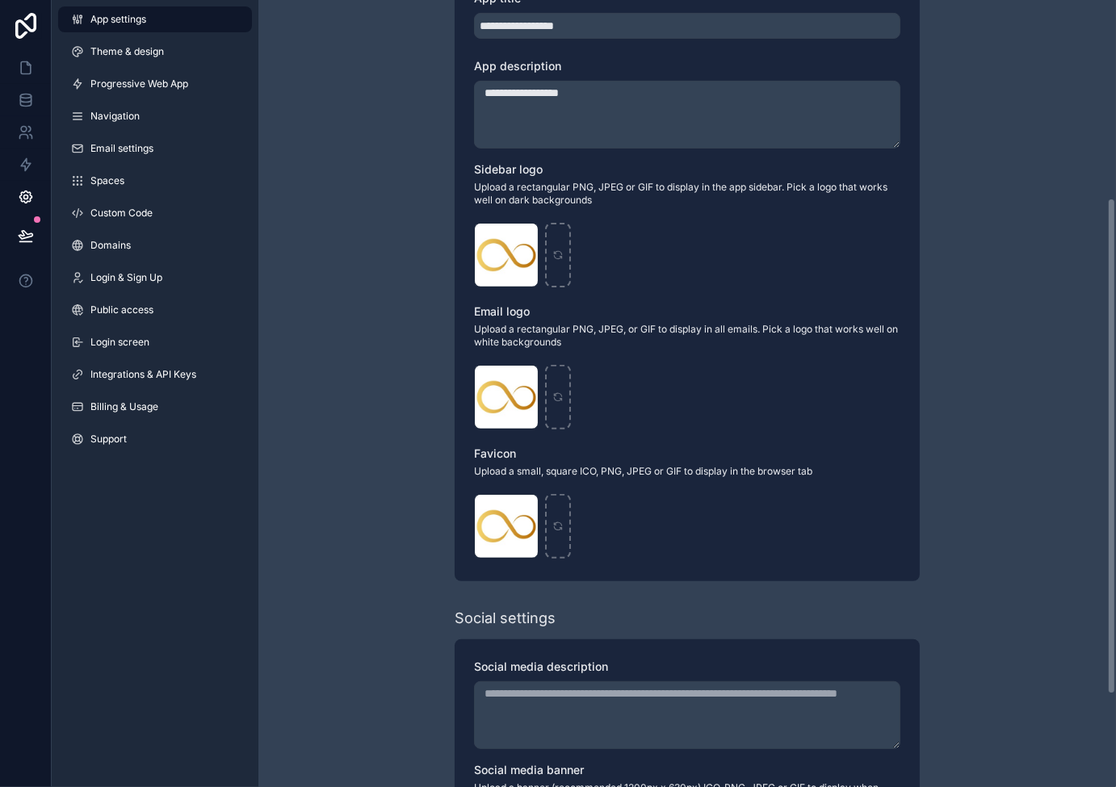
click at [392, 390] on div "**********" at bounding box center [686, 312] width 857 height 1250
drag, startPoint x: 677, startPoint y: 407, endPoint x: 658, endPoint y: 253, distance: 154.6
click at [658, 253] on div "1630653032410 .jpeg" at bounding box center [687, 255] width 426 height 65
drag, startPoint x: 658, startPoint y: 253, endPoint x: 487, endPoint y: 255, distance: 171.2
click at [487, 255] on div "1630653032410 .jpeg" at bounding box center [506, 255] width 65 height 65
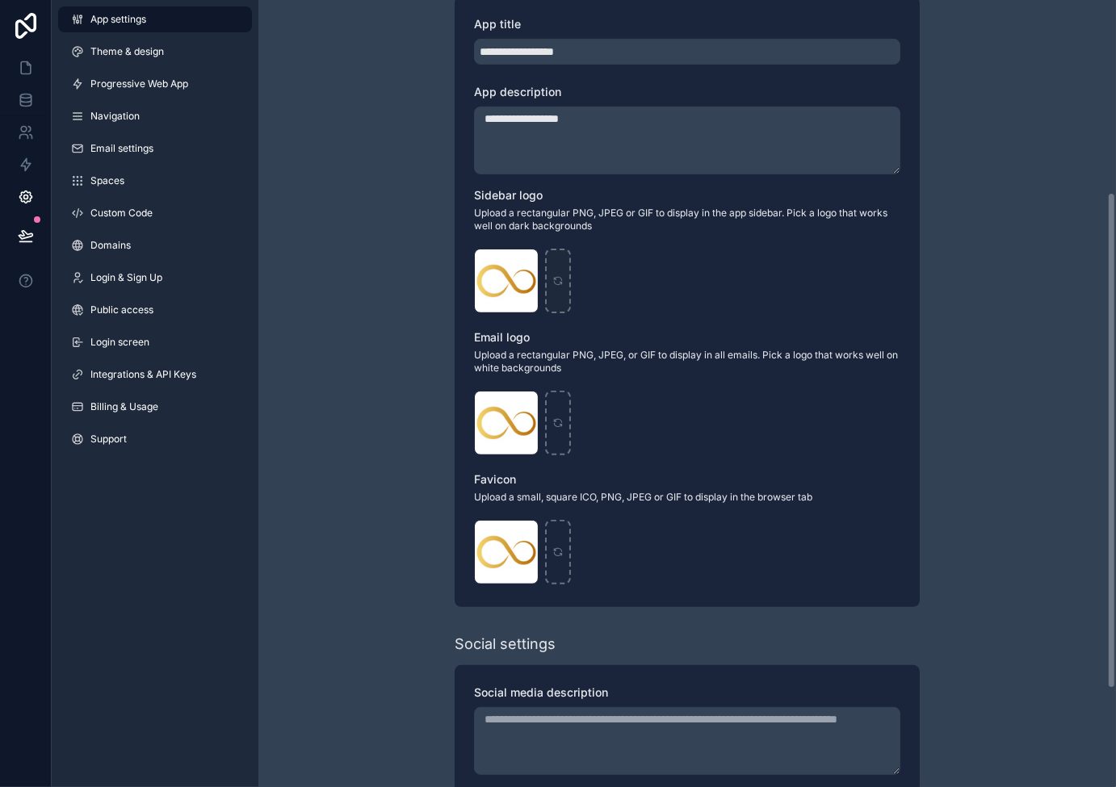
scroll to position [286, 0]
